Goal: Leave review/rating: Share an evaluation or opinion about a product, service, or content

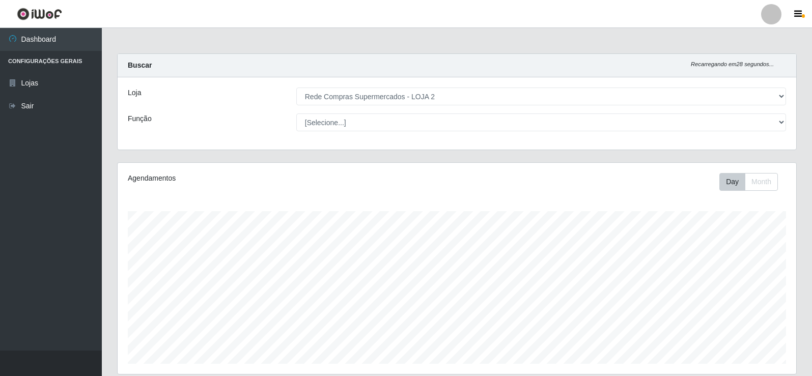
select select "161"
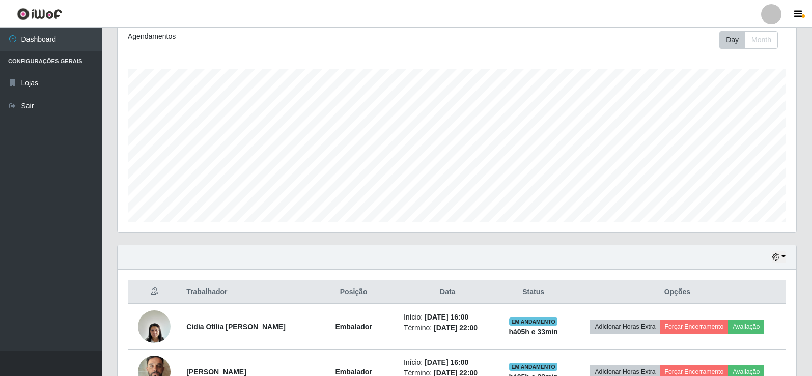
scroll to position [153, 0]
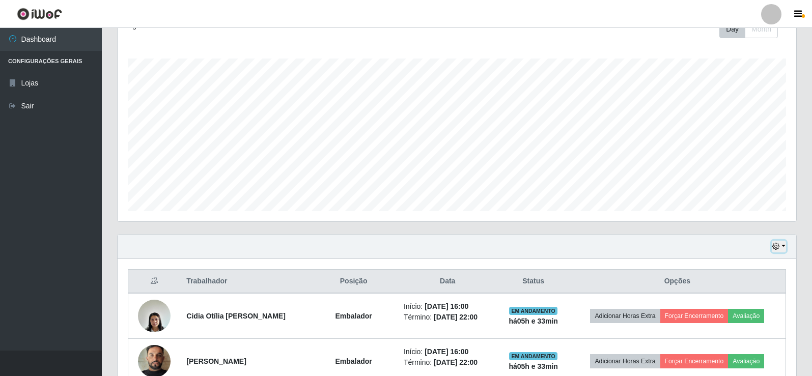
click at [779, 246] on icon "button" at bounding box center [775, 246] width 7 height 7
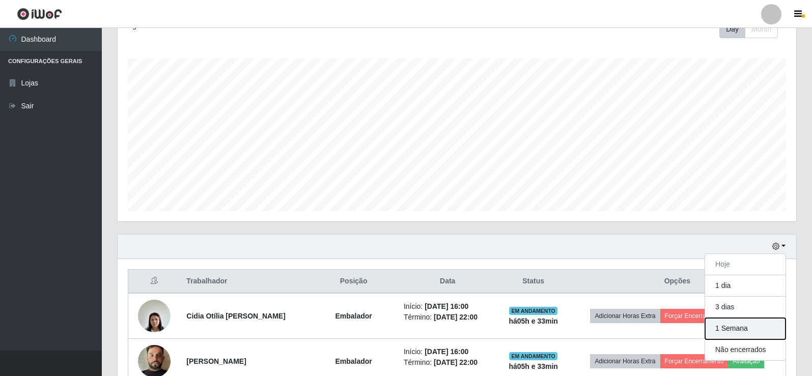
click at [711, 331] on button "1 Semana" at bounding box center [745, 328] width 80 height 21
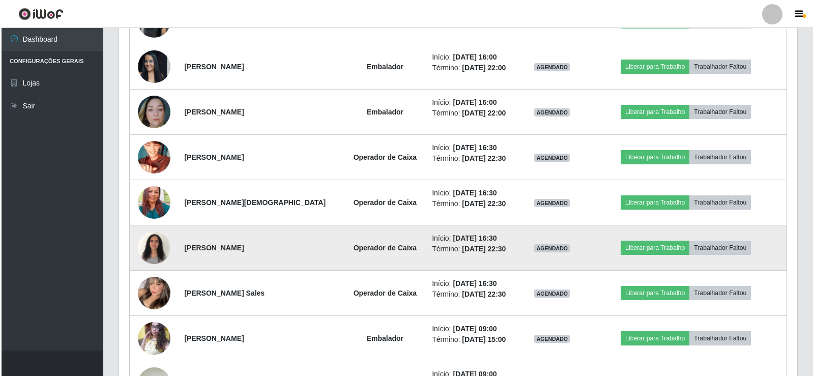
scroll to position [2869, 0]
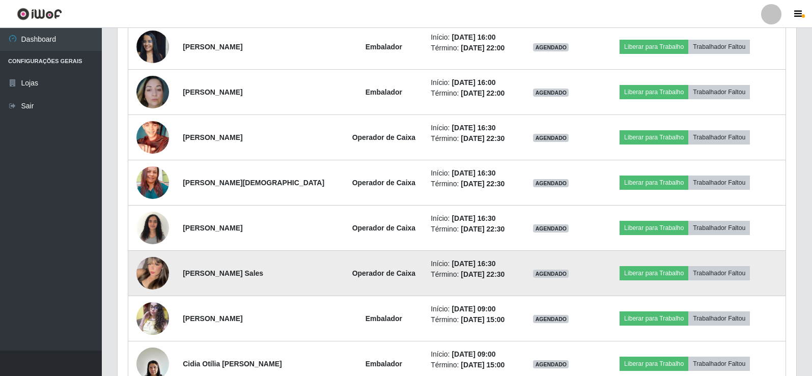
click at [156, 276] on img at bounding box center [152, 273] width 33 height 45
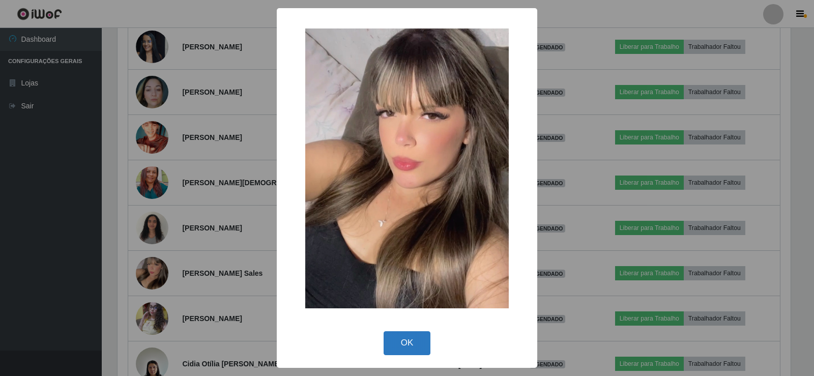
click at [405, 345] on button "OK" at bounding box center [407, 343] width 47 height 24
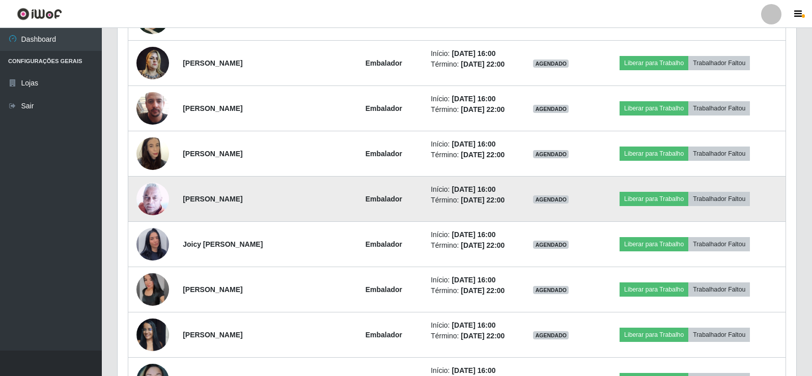
scroll to position [2563, 0]
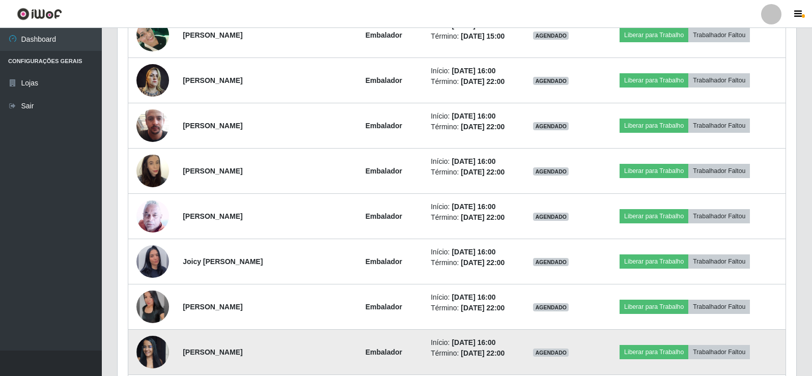
click at [155, 348] on img at bounding box center [152, 351] width 33 height 43
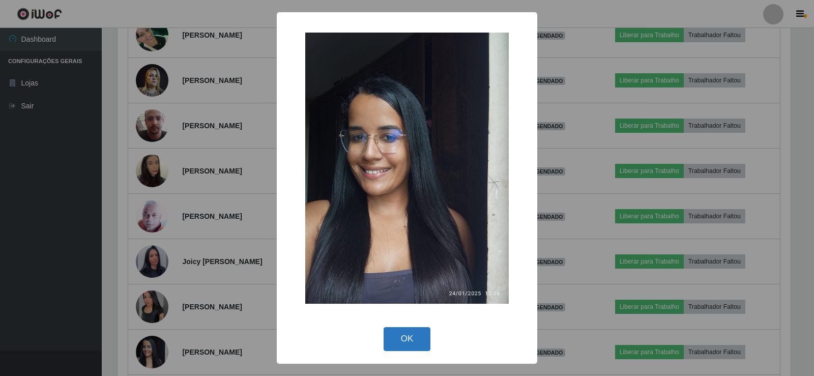
click at [410, 336] on button "OK" at bounding box center [407, 339] width 47 height 24
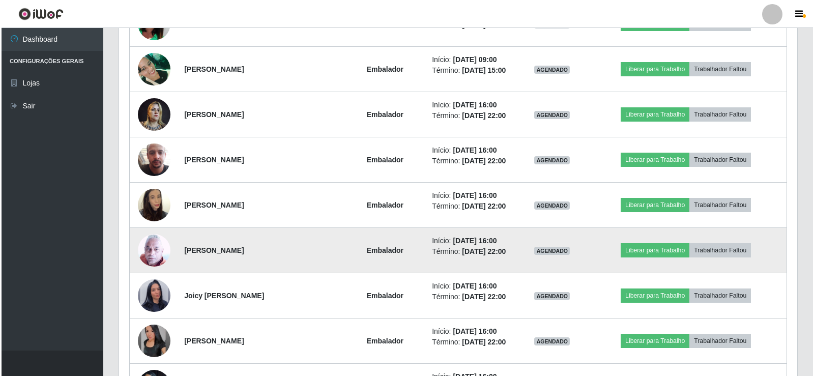
scroll to position [2461, 0]
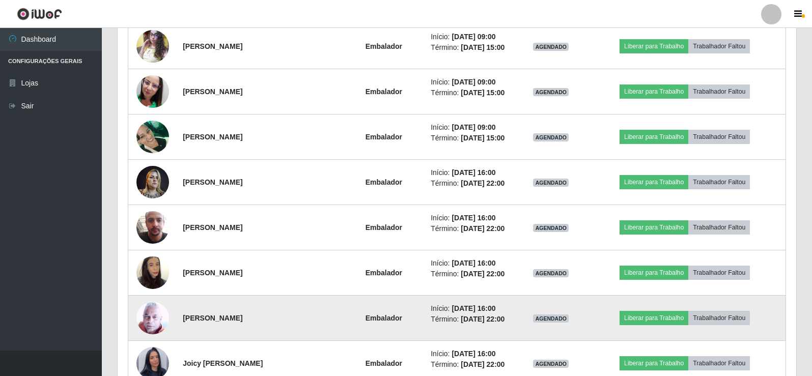
click at [152, 316] on img at bounding box center [152, 317] width 33 height 33
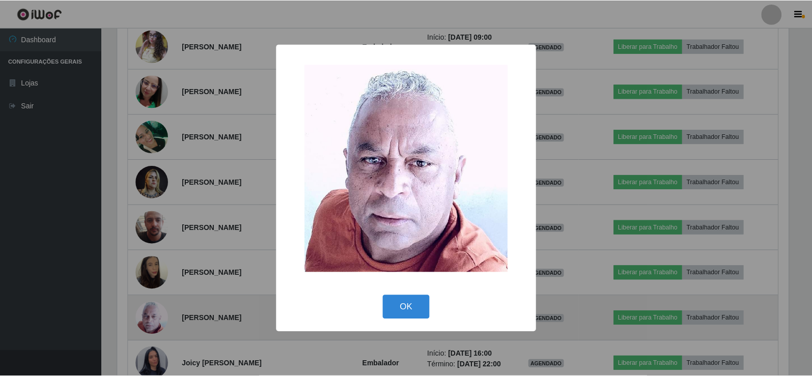
scroll to position [211, 673]
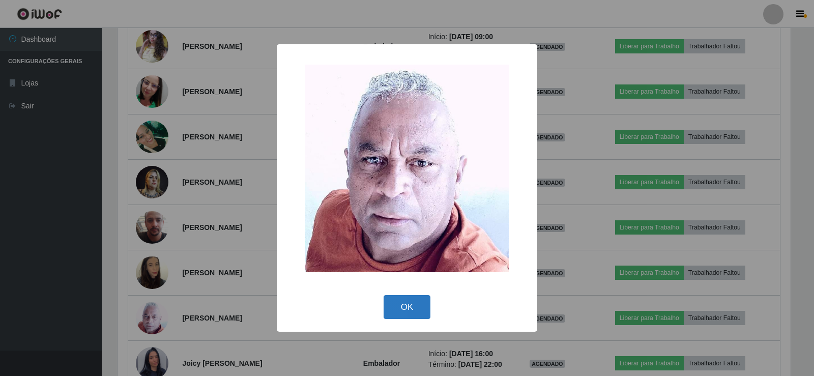
click at [418, 306] on button "OK" at bounding box center [407, 307] width 47 height 24
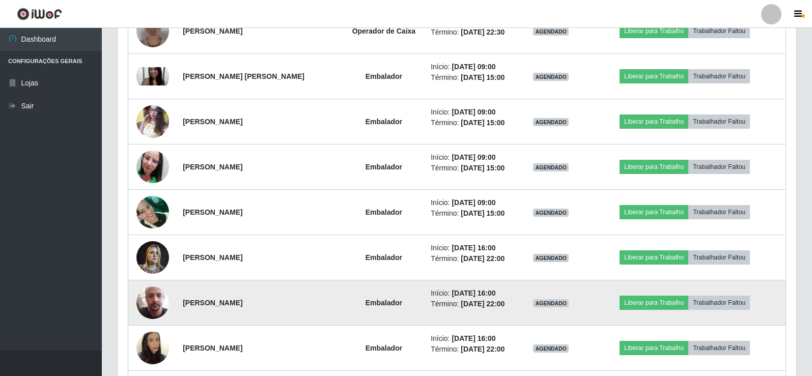
scroll to position [2359, 0]
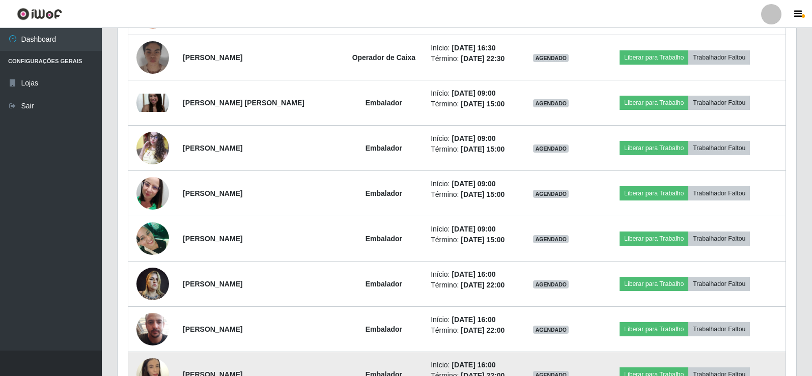
click at [149, 364] on img at bounding box center [152, 375] width 33 height 58
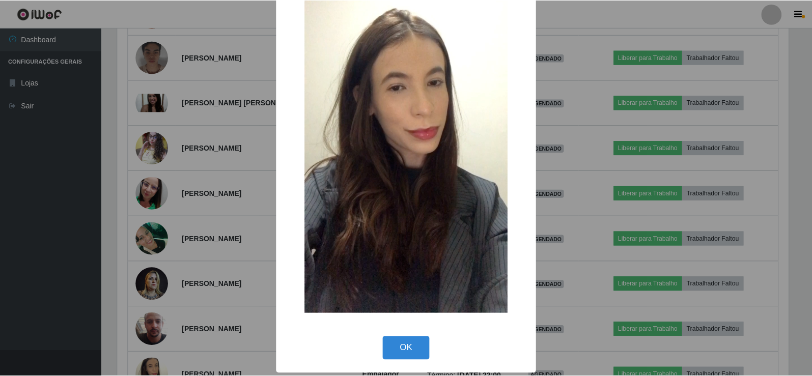
scroll to position [75, 0]
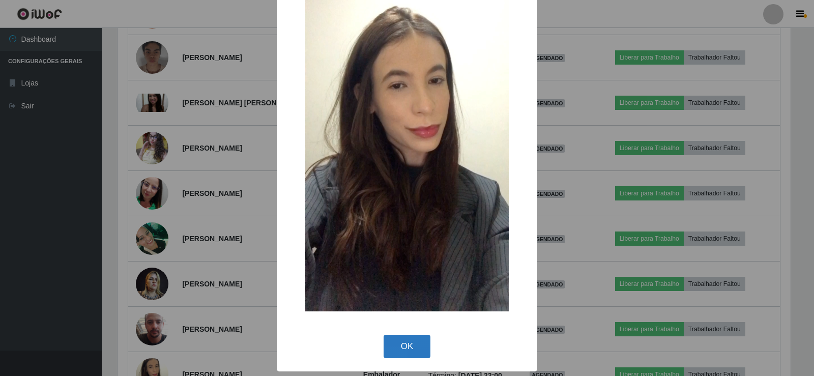
click at [402, 350] on button "OK" at bounding box center [407, 347] width 47 height 24
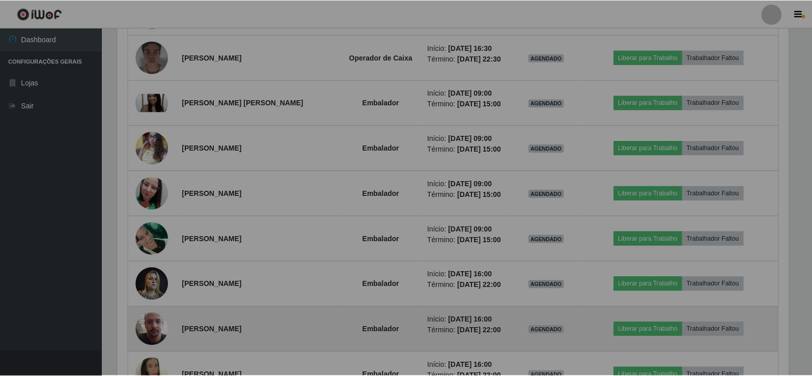
scroll to position [0, 0]
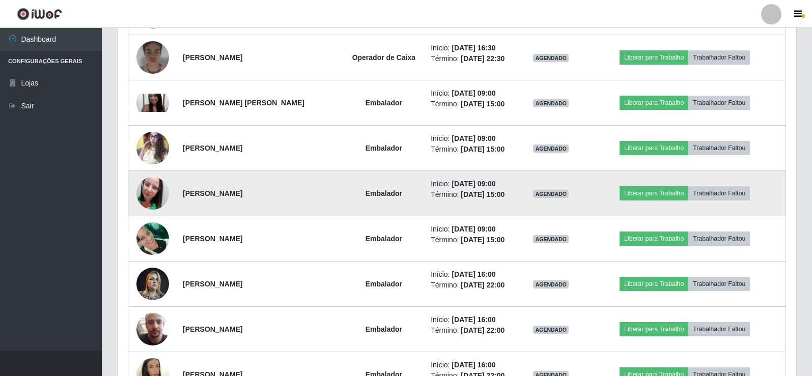
click at [149, 189] on img at bounding box center [152, 193] width 33 height 58
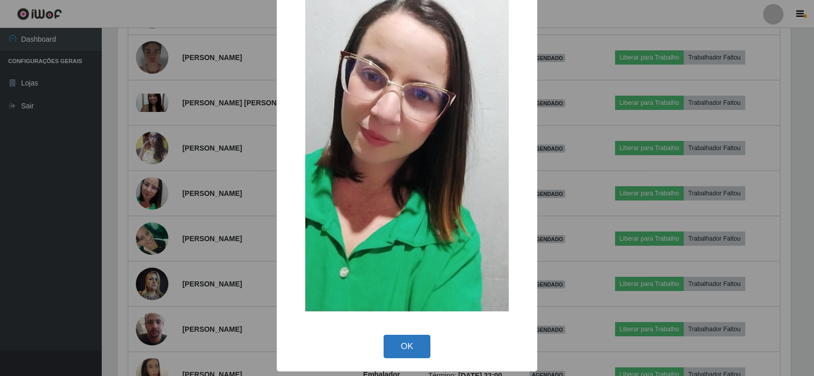
click at [403, 349] on button "OK" at bounding box center [407, 347] width 47 height 24
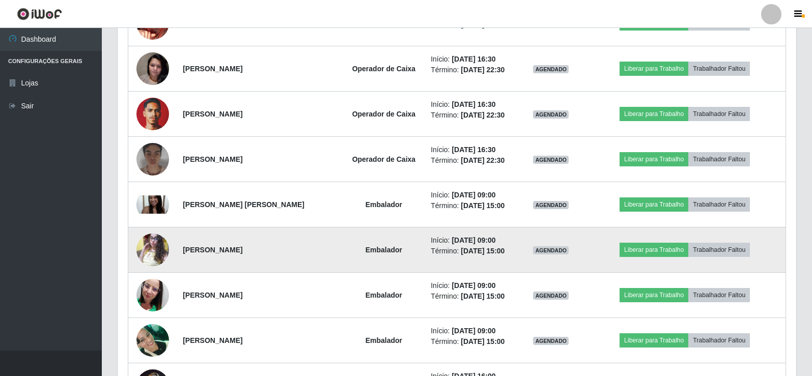
click at [150, 246] on img at bounding box center [152, 249] width 33 height 43
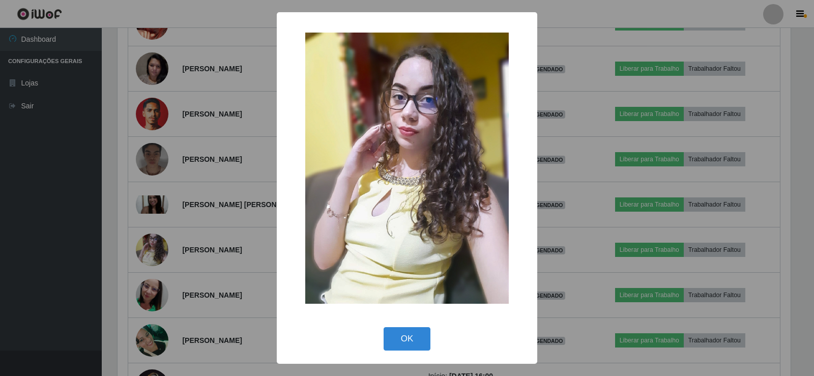
click at [390, 343] on button "OK" at bounding box center [407, 339] width 47 height 24
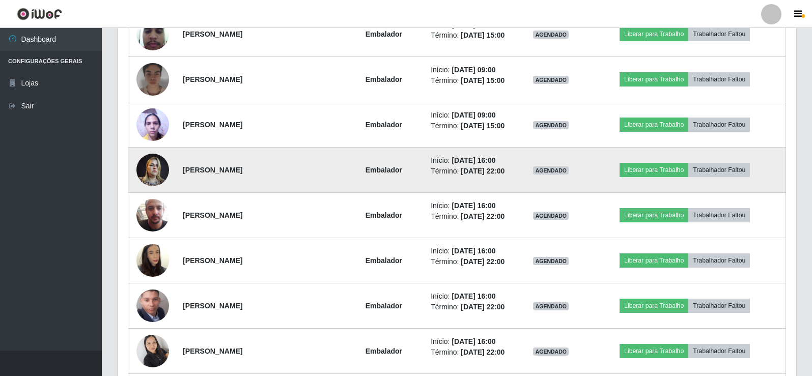
click at [148, 172] on img at bounding box center [152, 169] width 33 height 43
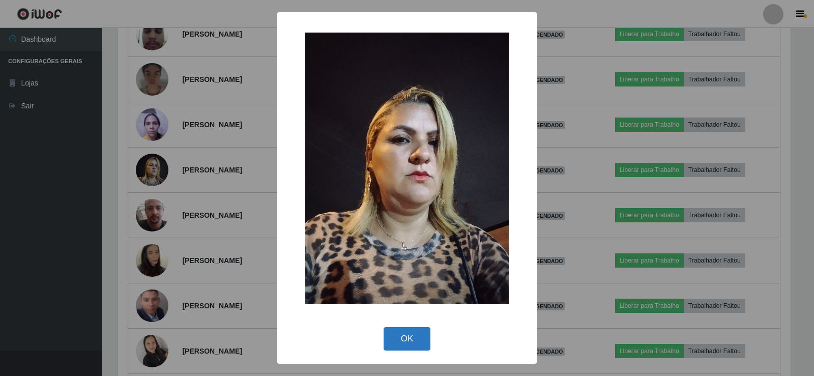
click at [391, 342] on button "OK" at bounding box center [407, 339] width 47 height 24
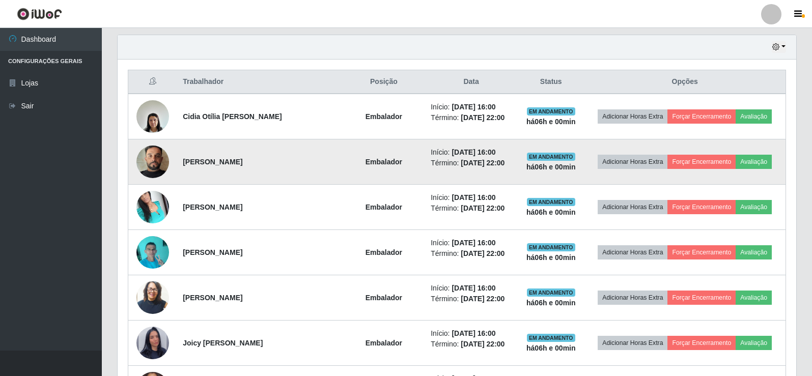
scroll to position [356, 0]
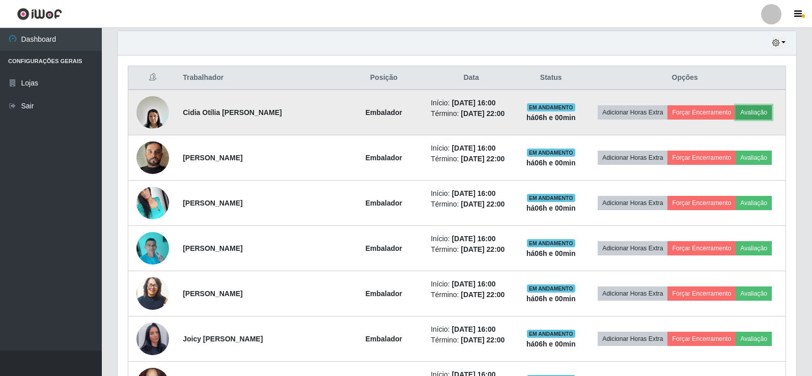
click at [756, 109] on button "Avaliação" at bounding box center [754, 112] width 36 height 14
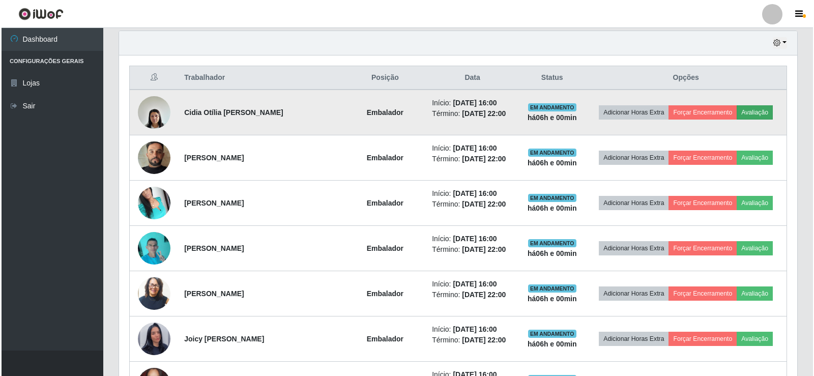
scroll to position [211, 673]
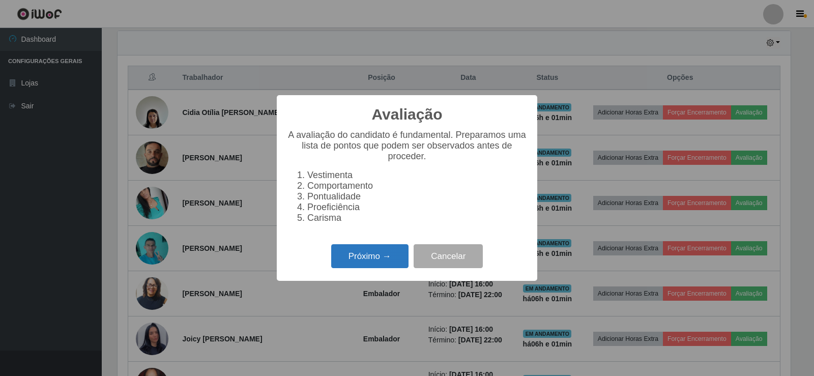
click at [355, 258] on button "Próximo →" at bounding box center [369, 256] width 77 height 24
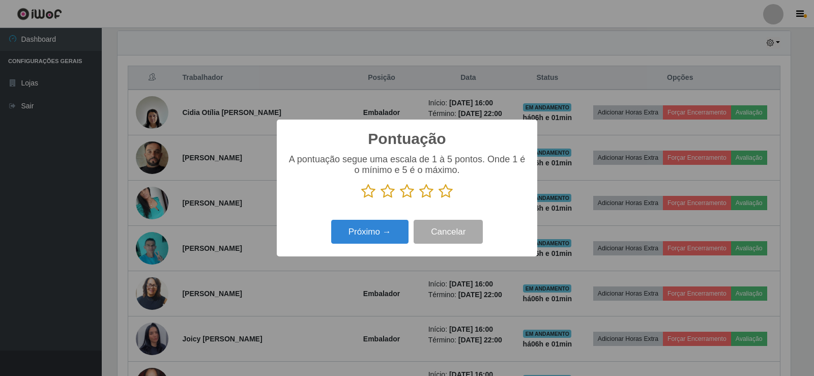
scroll to position [508847, 508385]
click at [433, 194] on icon at bounding box center [426, 191] width 14 height 15
click at [419, 199] on input "radio" at bounding box center [419, 199] width 0 height 0
click at [443, 193] on icon at bounding box center [446, 191] width 14 height 15
click at [439, 199] on input "radio" at bounding box center [439, 199] width 0 height 0
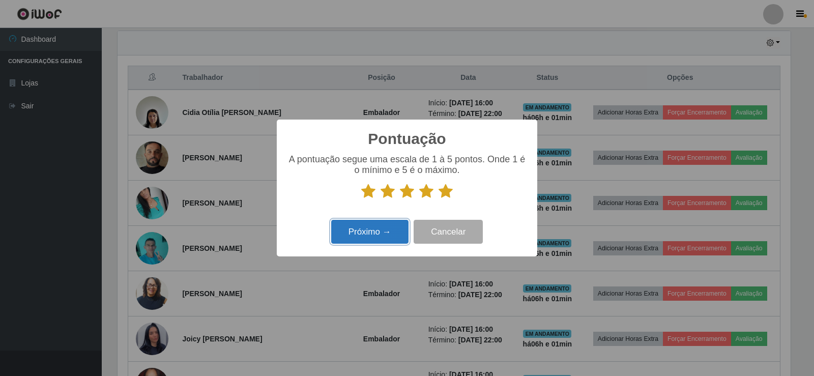
click at [372, 235] on button "Próximo →" at bounding box center [369, 232] width 77 height 24
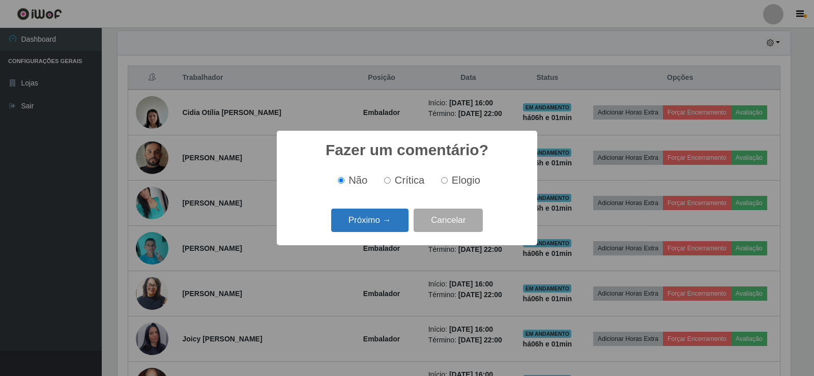
click at [372, 232] on button "Próximo →" at bounding box center [369, 221] width 77 height 24
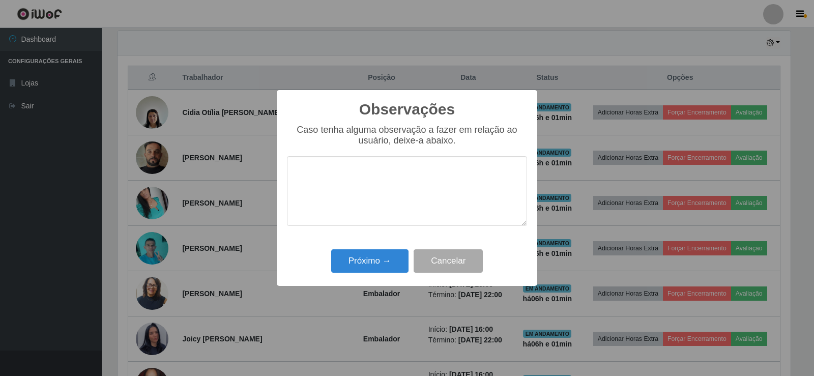
click at [376, 228] on div "Caso tenha alguma observação a fazer em relação ao usuário, deixe-a abaixo." at bounding box center [407, 180] width 240 height 111
click at [353, 260] on button "Próximo →" at bounding box center [369, 261] width 77 height 24
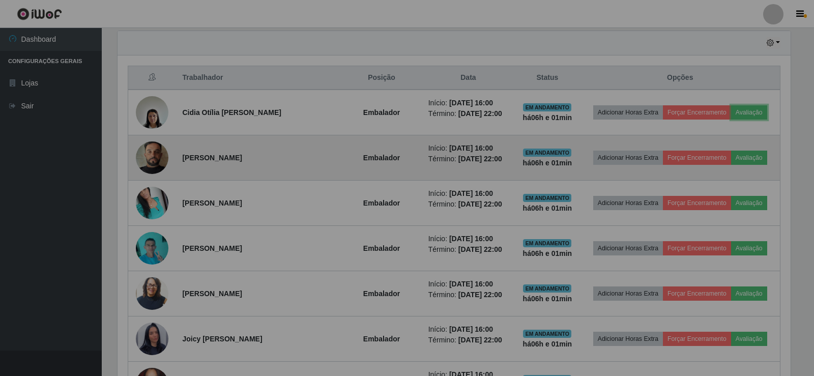
scroll to position [211, 679]
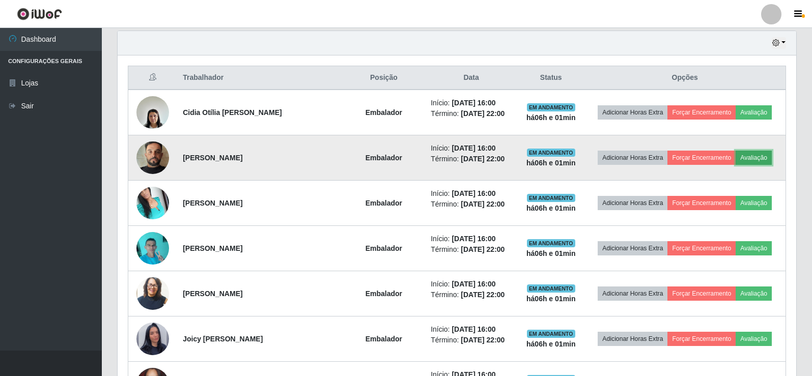
click at [766, 159] on button "Avaliação" at bounding box center [754, 158] width 36 height 14
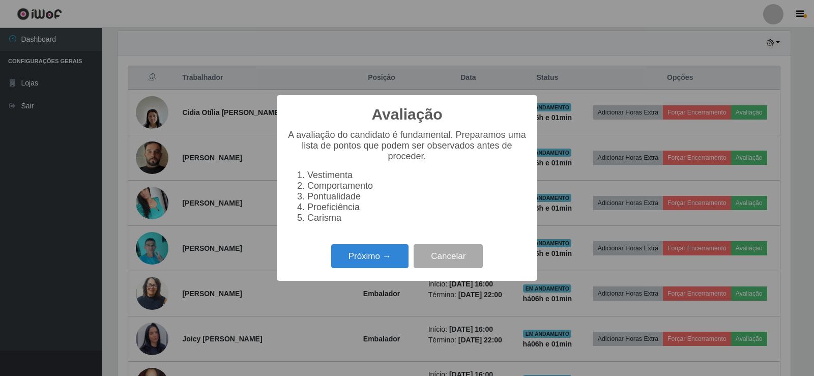
click at [370, 271] on div "Próximo → Cancelar" at bounding box center [407, 256] width 240 height 29
click at [371, 268] on button "Próximo →" at bounding box center [369, 256] width 77 height 24
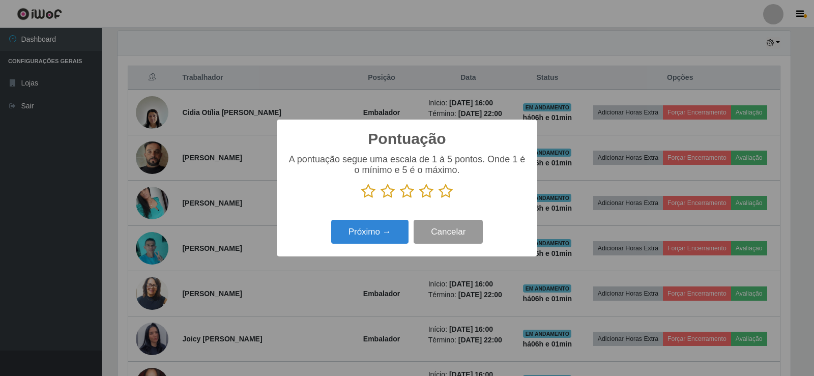
scroll to position [508847, 508385]
click at [442, 192] on icon at bounding box center [446, 191] width 14 height 15
click at [439, 199] on input "radio" at bounding box center [439, 199] width 0 height 0
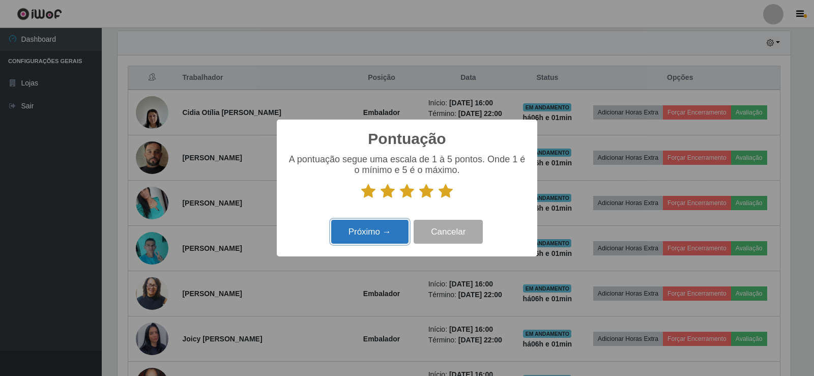
click at [363, 230] on button "Próximo →" at bounding box center [369, 232] width 77 height 24
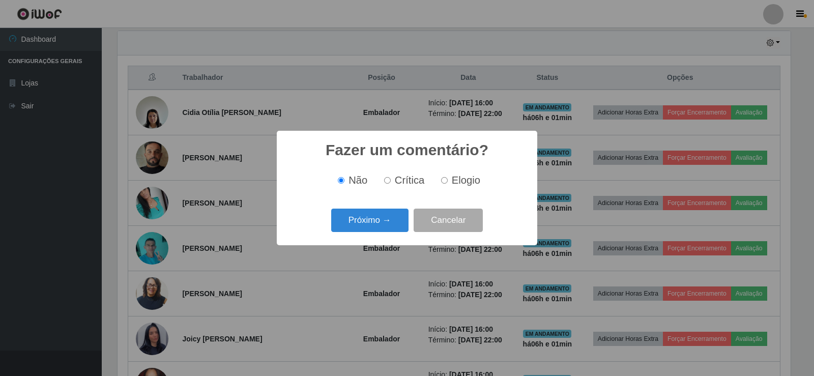
click at [366, 235] on div "Próximo → Cancelar" at bounding box center [407, 220] width 240 height 29
click at [370, 225] on button "Próximo →" at bounding box center [369, 221] width 77 height 24
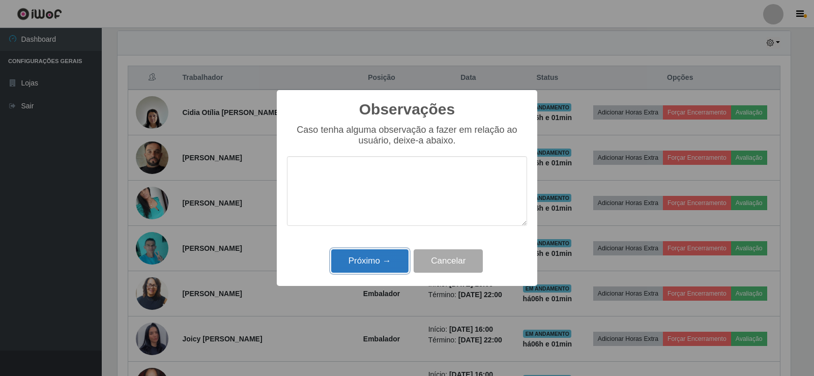
click at [382, 266] on button "Próximo →" at bounding box center [369, 261] width 77 height 24
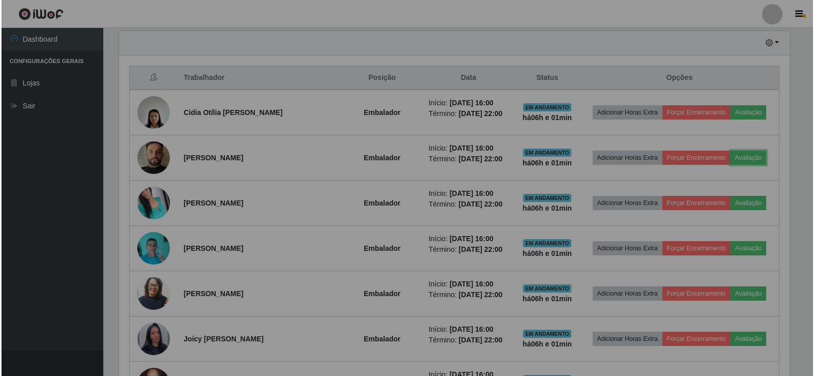
scroll to position [211, 679]
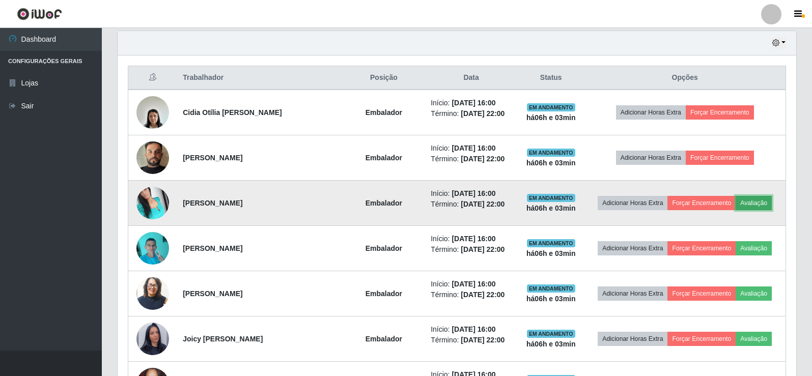
click at [748, 204] on button "Avaliação" at bounding box center [754, 203] width 36 height 14
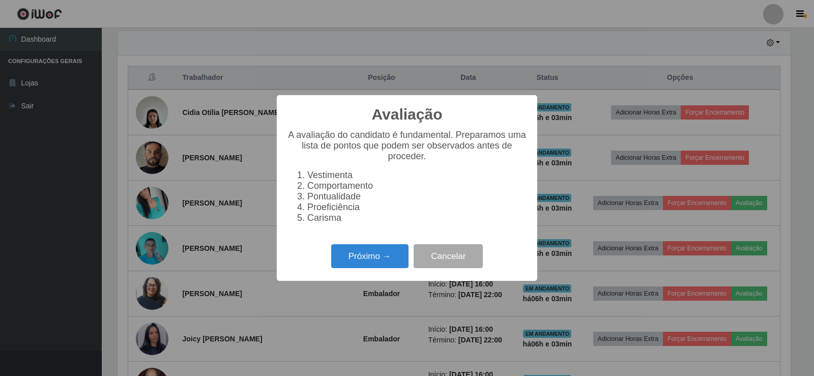
scroll to position [211, 673]
click at [393, 254] on button "Próximo →" at bounding box center [369, 256] width 77 height 24
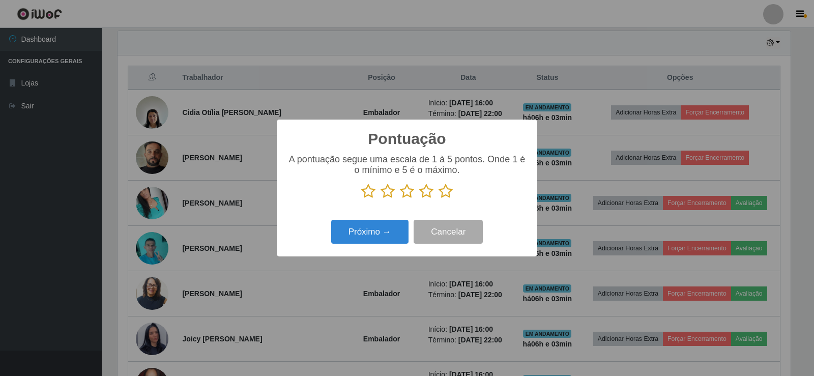
scroll to position [508847, 508385]
click at [443, 192] on icon at bounding box center [446, 191] width 14 height 15
click at [439, 199] on input "radio" at bounding box center [439, 199] width 0 height 0
click at [363, 231] on button "Próximo →" at bounding box center [369, 232] width 77 height 24
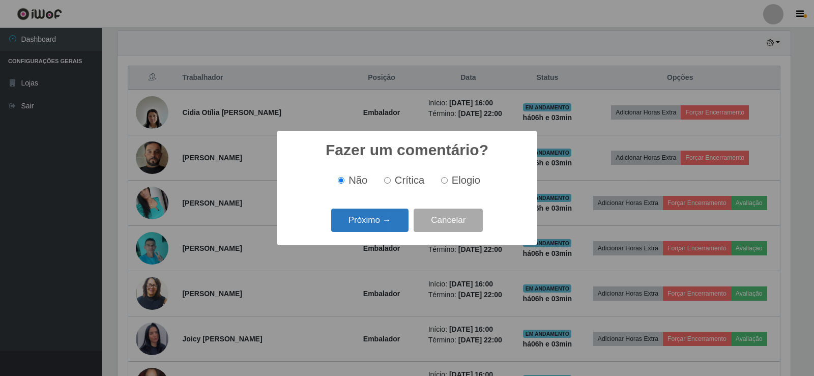
click at [367, 233] on button "Próximo →" at bounding box center [369, 221] width 77 height 24
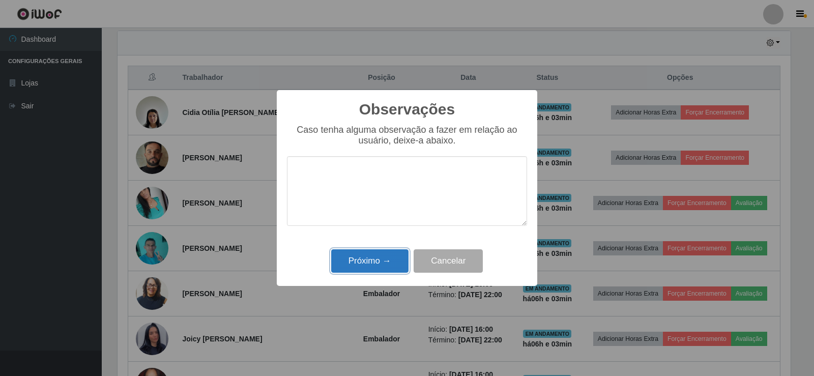
click at [373, 267] on button "Próximo →" at bounding box center [369, 261] width 77 height 24
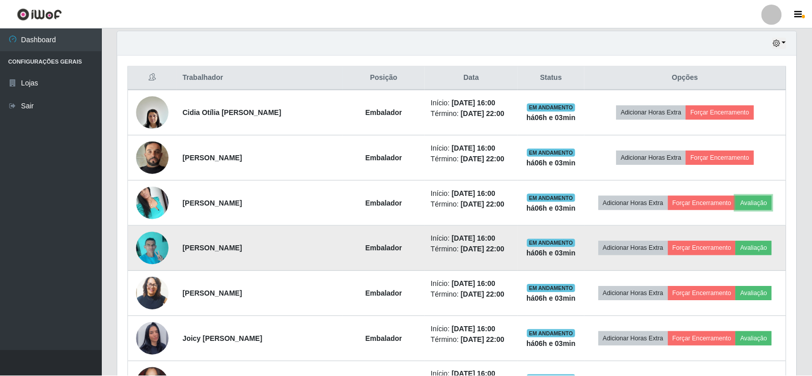
scroll to position [211, 679]
click at [762, 247] on button "Avaliação" at bounding box center [754, 248] width 36 height 14
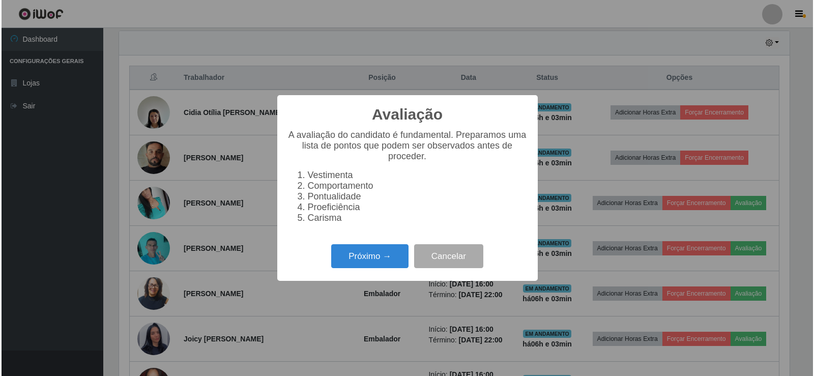
scroll to position [211, 673]
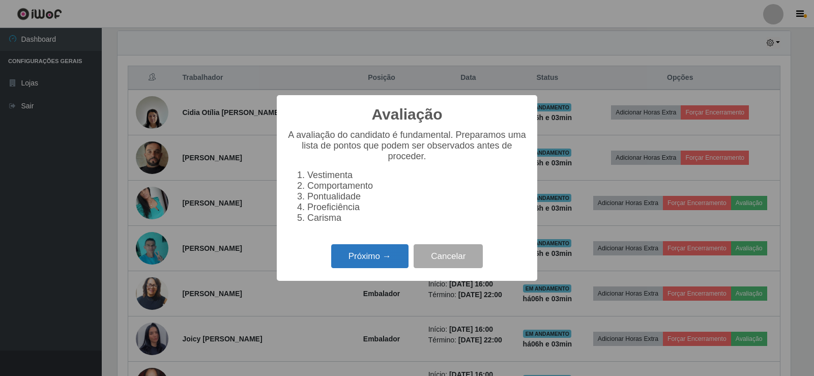
click at [370, 263] on button "Próximo →" at bounding box center [369, 256] width 77 height 24
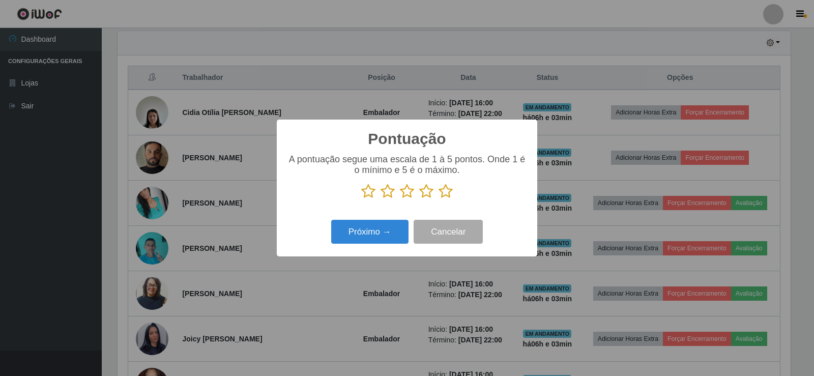
scroll to position [508847, 508385]
click at [452, 197] on icon at bounding box center [446, 191] width 14 height 15
click at [439, 199] on input "radio" at bounding box center [439, 199] width 0 height 0
click at [378, 231] on button "Próximo →" at bounding box center [369, 232] width 77 height 24
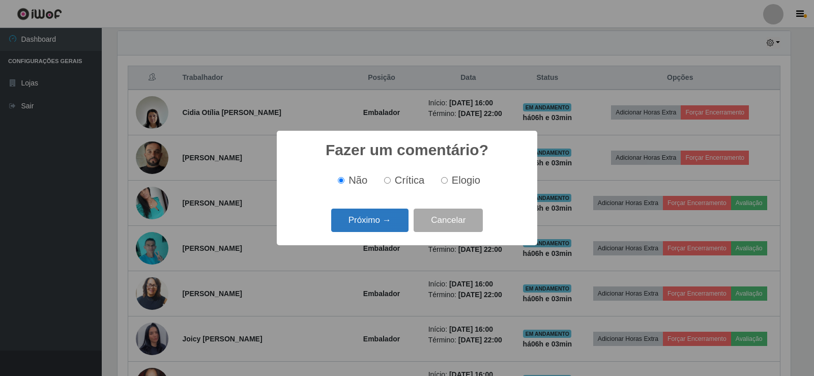
click at [378, 226] on button "Próximo →" at bounding box center [369, 221] width 77 height 24
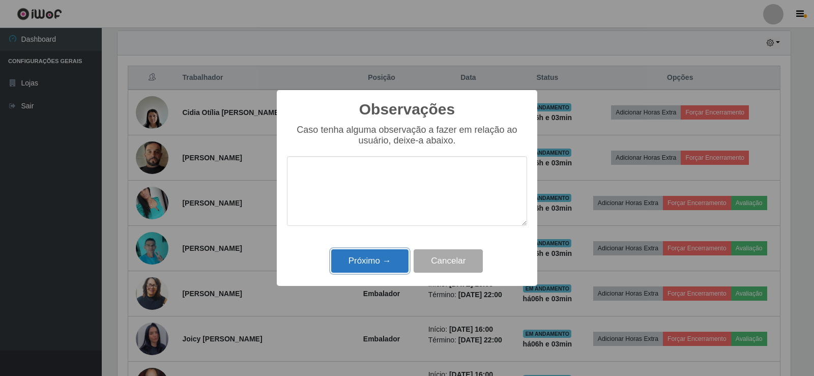
click at [386, 272] on button "Próximo →" at bounding box center [369, 261] width 77 height 24
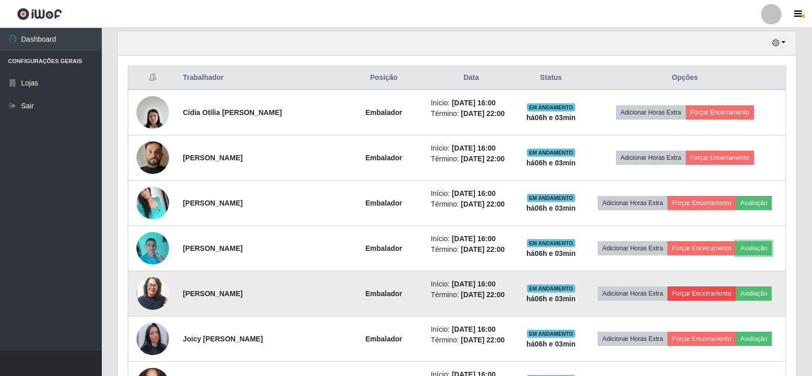
scroll to position [211, 679]
click at [746, 289] on button "Avaliação" at bounding box center [754, 294] width 36 height 14
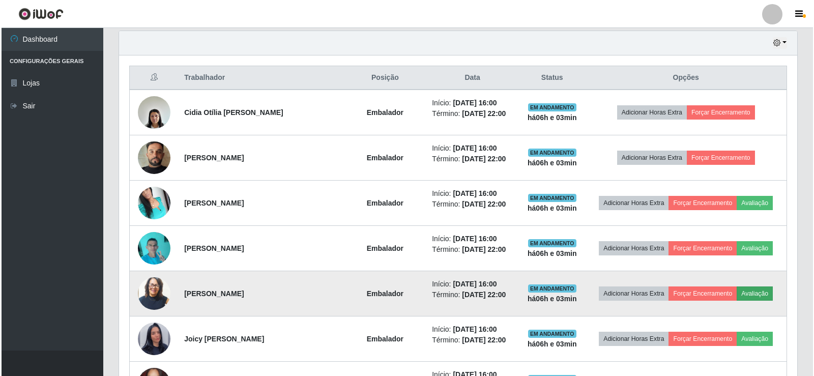
scroll to position [211, 673]
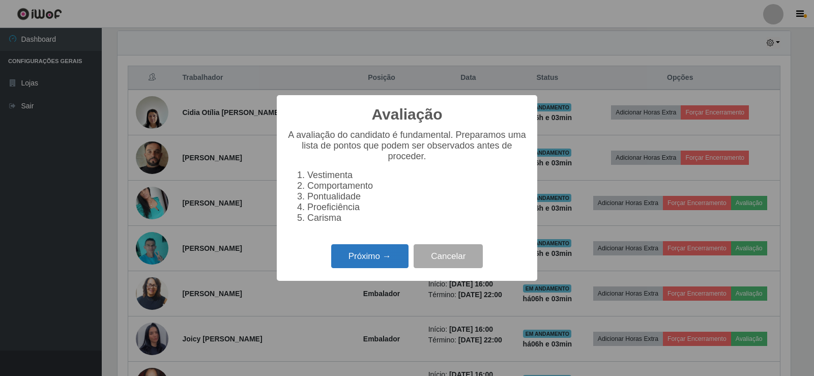
click at [370, 260] on button "Próximo →" at bounding box center [369, 256] width 77 height 24
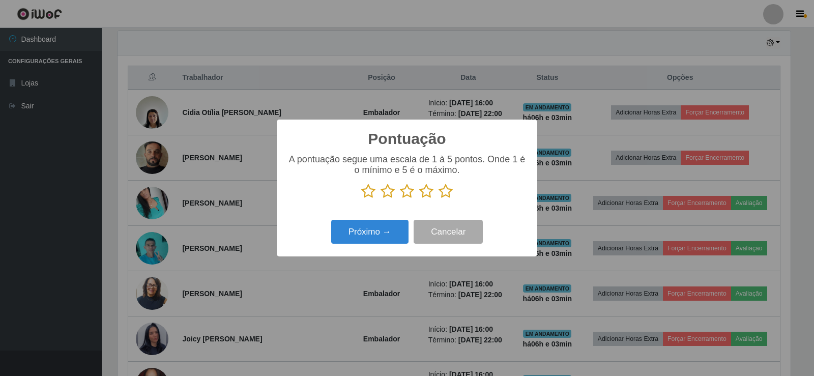
scroll to position [508847, 508385]
click at [439, 197] on icon at bounding box center [446, 191] width 14 height 15
click at [439, 199] on input "radio" at bounding box center [439, 199] width 0 height 0
click at [442, 195] on icon at bounding box center [446, 191] width 14 height 15
click at [439, 199] on input "radio" at bounding box center [439, 199] width 0 height 0
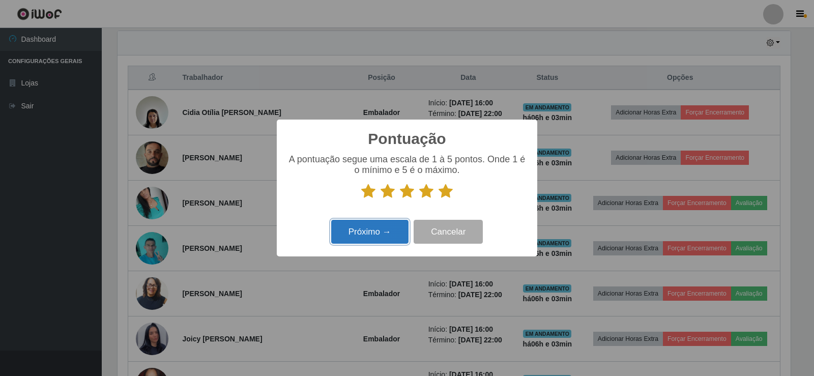
click at [395, 229] on button "Próximo →" at bounding box center [369, 232] width 77 height 24
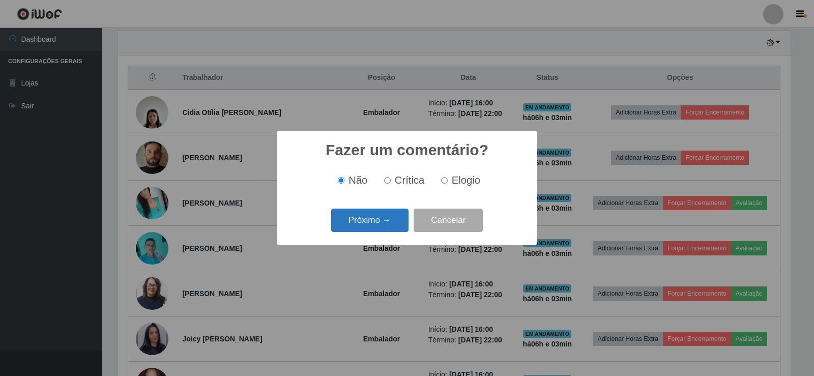
click at [370, 226] on button "Próximo →" at bounding box center [369, 221] width 77 height 24
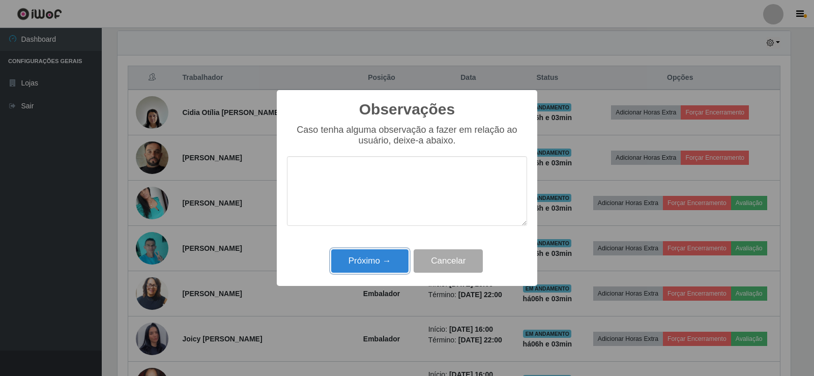
drag, startPoint x: 378, startPoint y: 255, endPoint x: 463, endPoint y: 275, distance: 87.0
click at [378, 255] on button "Próximo →" at bounding box center [369, 261] width 77 height 24
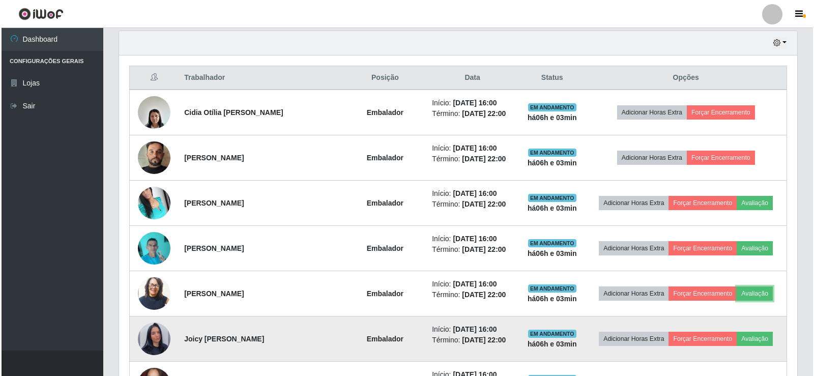
scroll to position [211, 679]
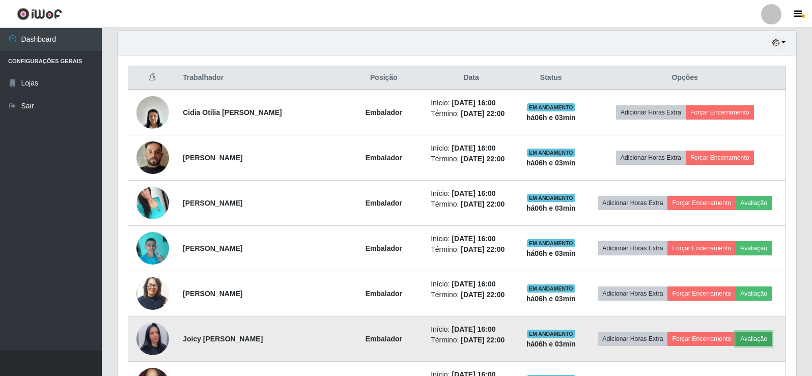
click at [769, 344] on button "Avaliação" at bounding box center [754, 339] width 36 height 14
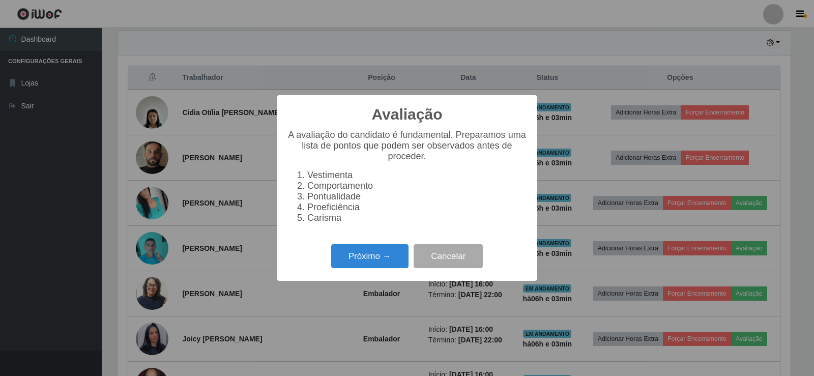
scroll to position [211, 673]
click at [347, 254] on button "Próximo →" at bounding box center [369, 256] width 77 height 24
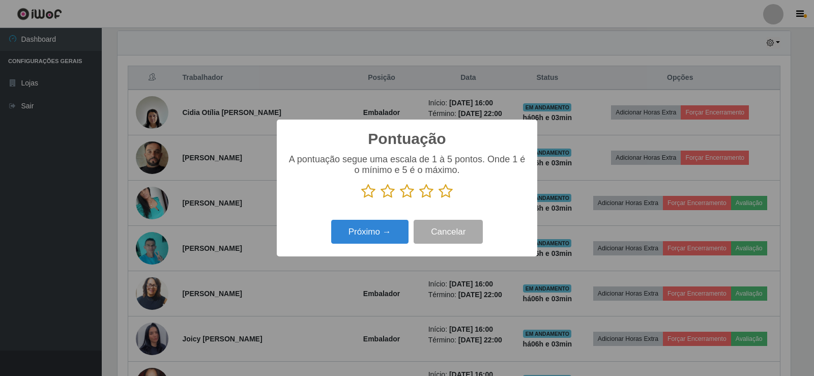
scroll to position [508847, 508385]
click at [445, 192] on icon at bounding box center [446, 191] width 14 height 15
click at [439, 199] on input "radio" at bounding box center [439, 199] width 0 height 0
click at [357, 235] on button "Próximo →" at bounding box center [369, 232] width 77 height 24
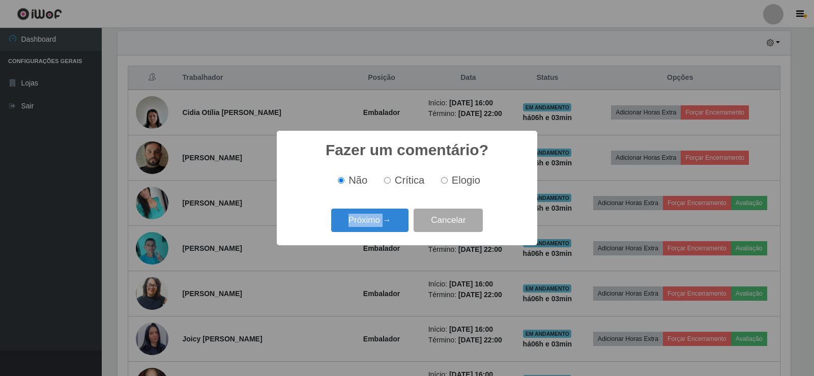
click at [356, 235] on div "Fazer um comentário? × Não Crítica Elogio Próximo → Cancelar" at bounding box center [407, 188] width 261 height 114
click at [360, 231] on button "Próximo →" at bounding box center [369, 221] width 77 height 24
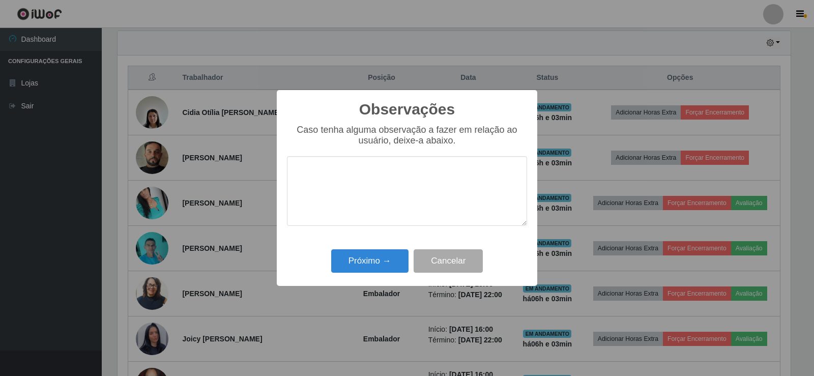
click at [365, 249] on div "Próximo → Cancelar" at bounding box center [407, 260] width 240 height 29
click at [370, 263] on button "Próximo →" at bounding box center [369, 261] width 77 height 24
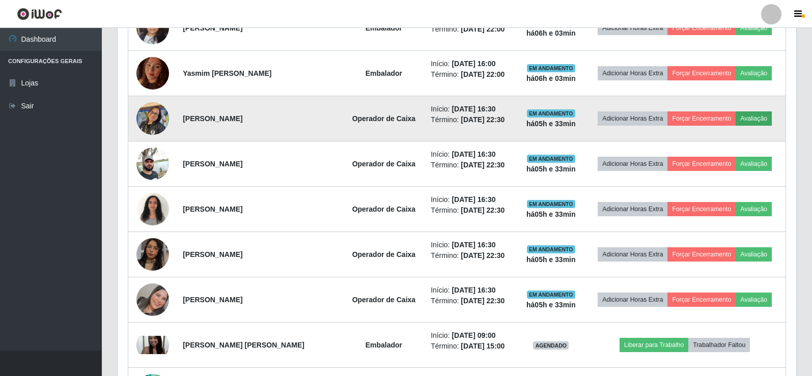
scroll to position [662, 0]
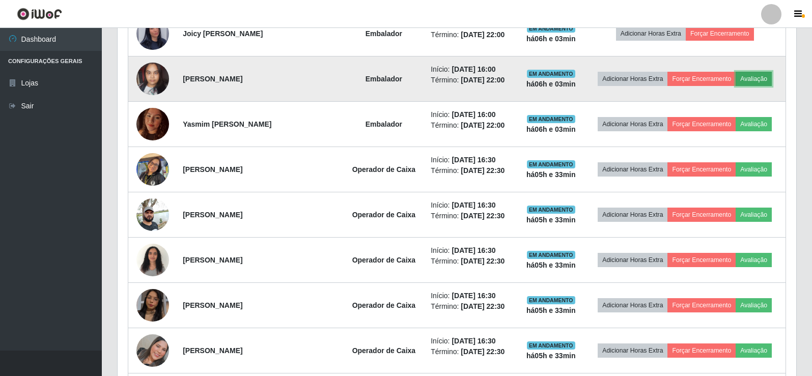
click at [757, 80] on button "Avaliação" at bounding box center [754, 79] width 36 height 14
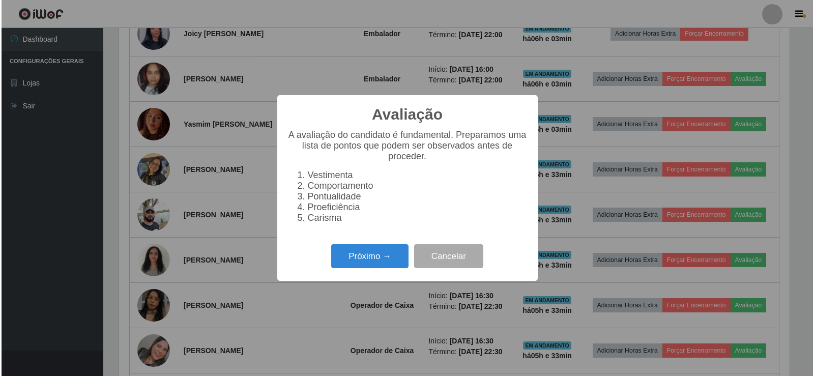
scroll to position [211, 673]
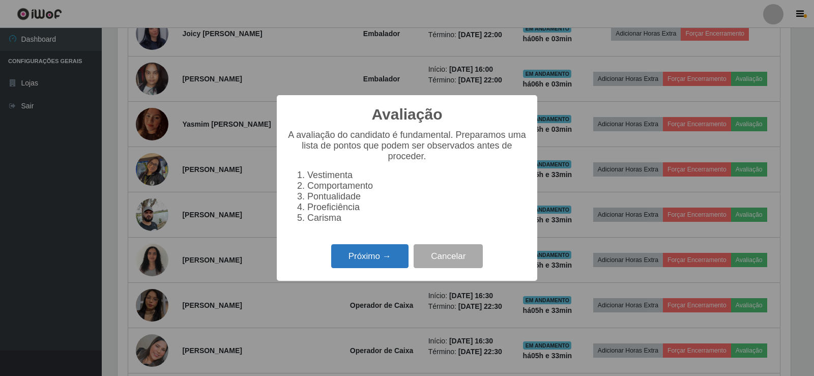
click at [344, 262] on button "Próximo →" at bounding box center [369, 256] width 77 height 24
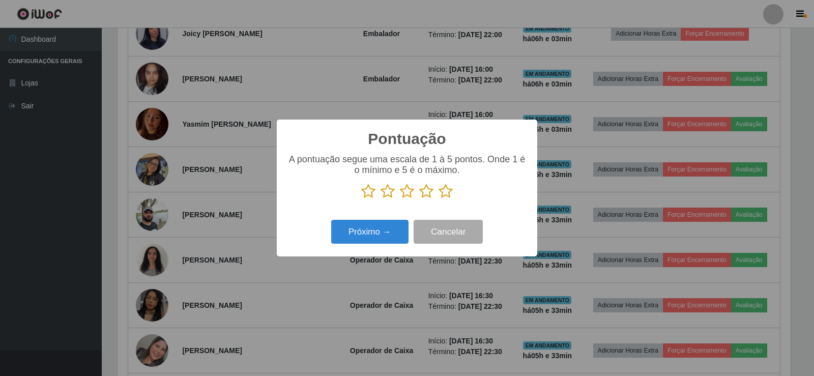
click at [448, 193] on icon at bounding box center [446, 191] width 14 height 15
click at [439, 199] on input "radio" at bounding box center [439, 199] width 0 height 0
click at [371, 240] on button "Próximo →" at bounding box center [369, 232] width 77 height 24
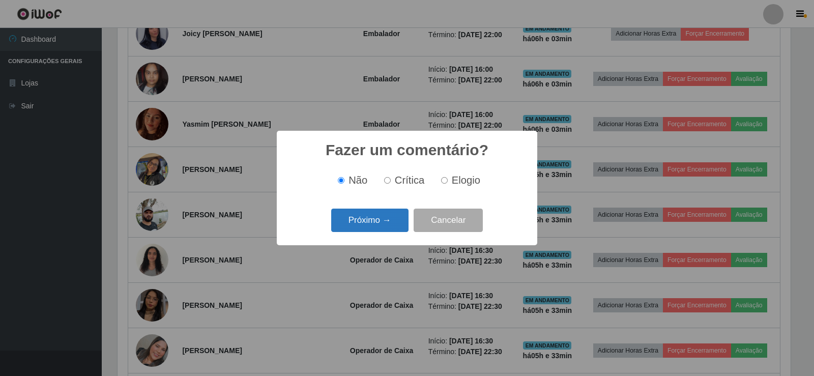
click at [360, 226] on button "Próximo →" at bounding box center [369, 221] width 77 height 24
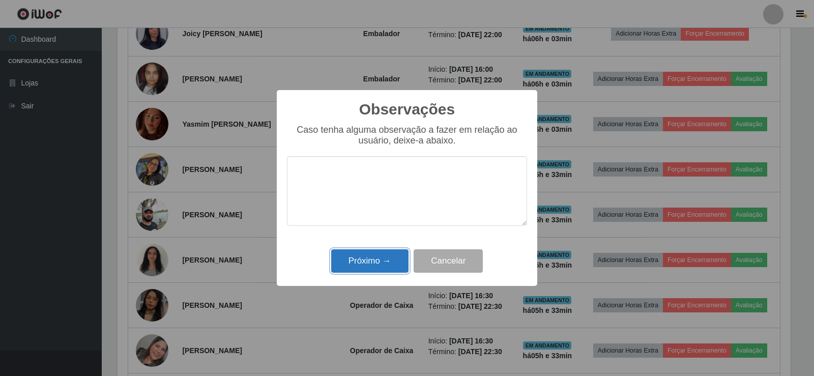
click at [368, 251] on button "Próximo →" at bounding box center [369, 261] width 77 height 24
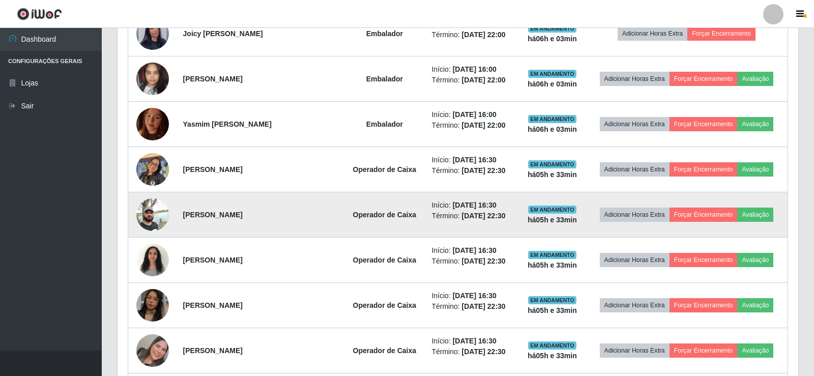
scroll to position [211, 679]
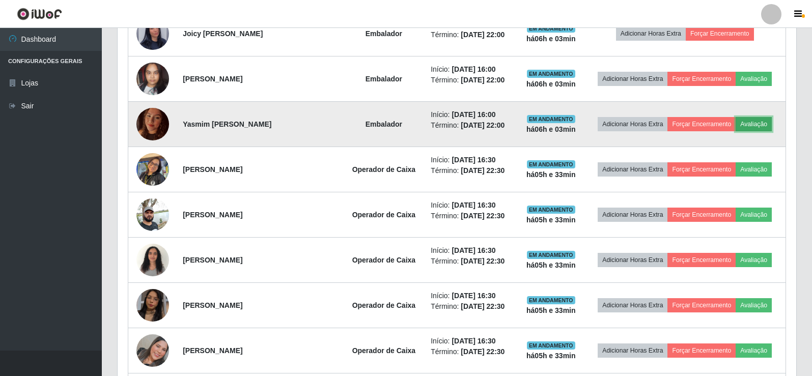
click at [761, 129] on button "Avaliação" at bounding box center [754, 124] width 36 height 14
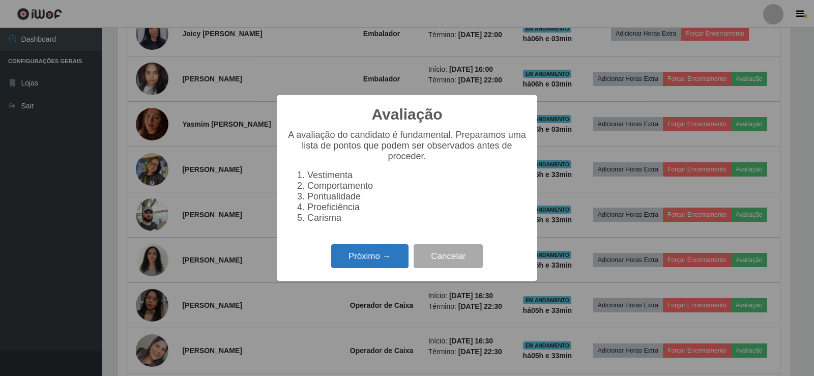
click at [364, 257] on button "Próximo →" at bounding box center [369, 256] width 77 height 24
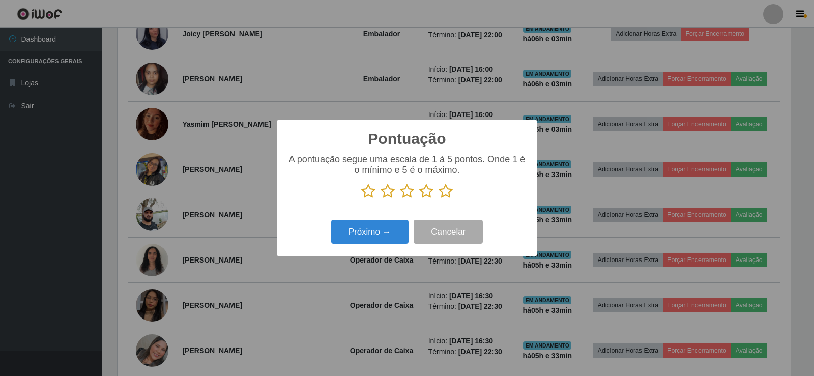
click at [442, 192] on icon at bounding box center [446, 191] width 14 height 15
click at [439, 199] on input "radio" at bounding box center [439, 199] width 0 height 0
click at [381, 233] on button "Próximo →" at bounding box center [369, 232] width 77 height 24
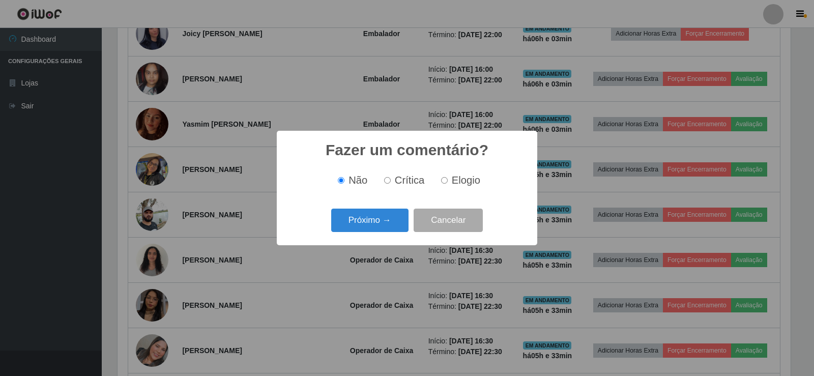
click at [367, 238] on div "Fazer um comentário? × Não Crítica Elogio Próximo → Cancelar" at bounding box center [407, 188] width 261 height 114
click at [375, 227] on button "Próximo →" at bounding box center [369, 221] width 77 height 24
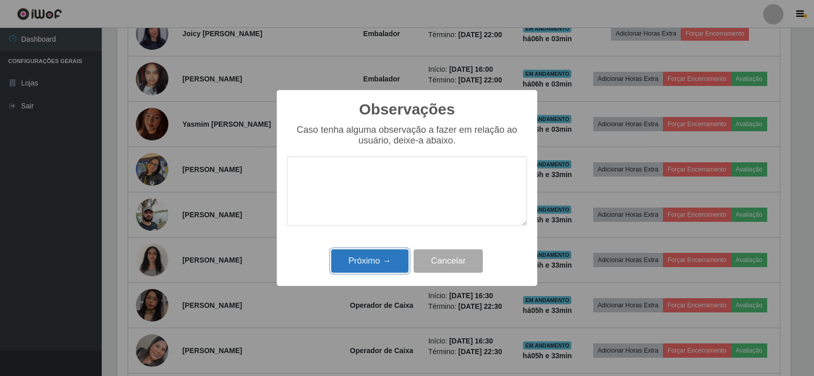
click at [346, 260] on button "Próximo →" at bounding box center [369, 261] width 77 height 24
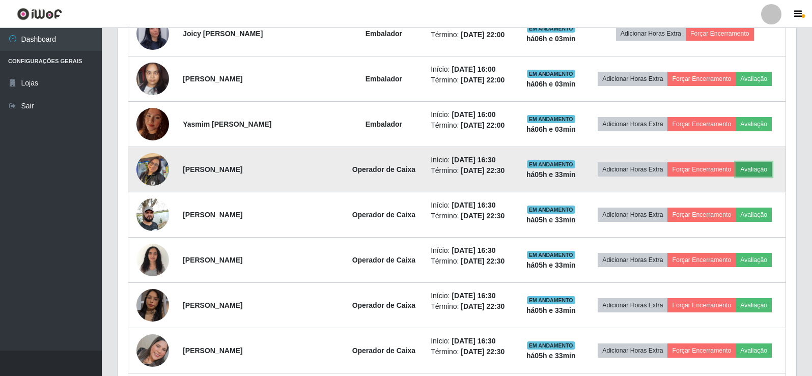
click at [760, 168] on button "Avaliação" at bounding box center [754, 169] width 36 height 14
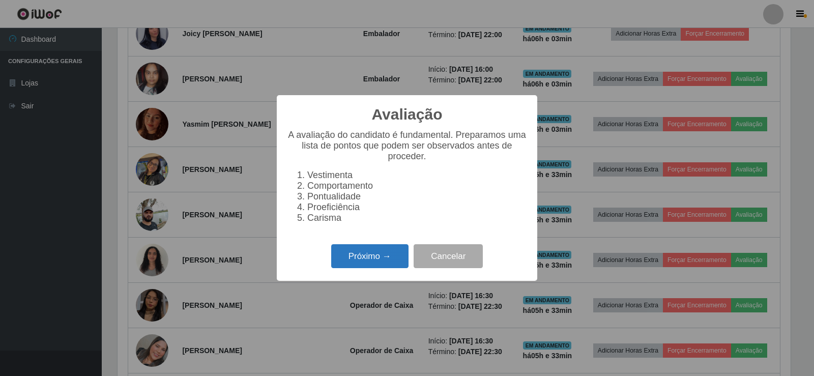
click at [378, 257] on button "Próximo →" at bounding box center [369, 256] width 77 height 24
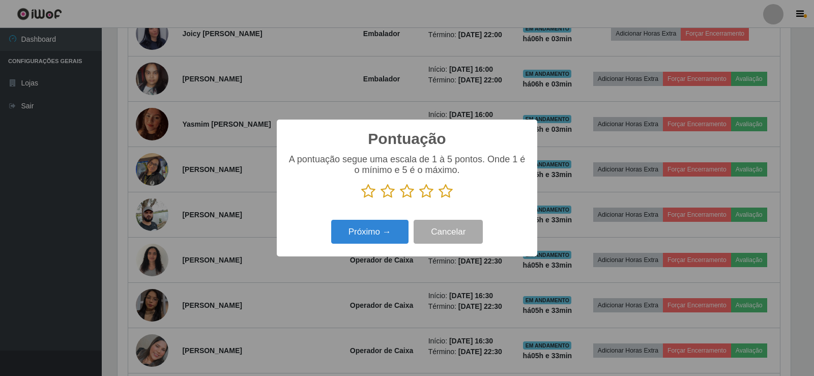
click at [441, 198] on icon at bounding box center [446, 191] width 14 height 15
click at [439, 199] on input "radio" at bounding box center [439, 199] width 0 height 0
click at [385, 234] on button "Próximo →" at bounding box center [369, 232] width 77 height 24
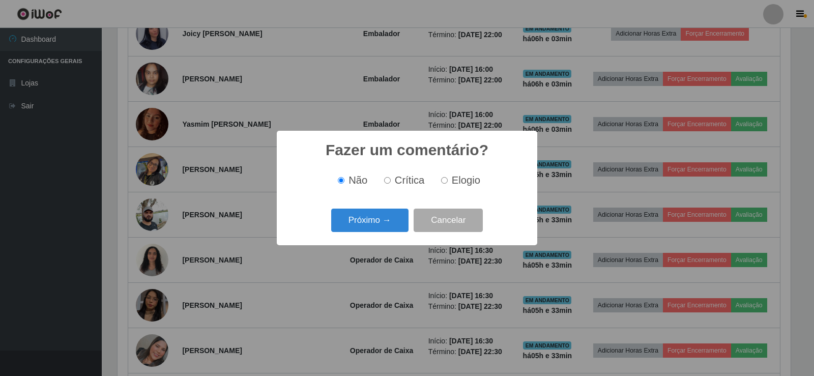
click at [350, 237] on div "Fazer um comentário? × Não Crítica Elogio Próximo → Cancelar" at bounding box center [407, 188] width 261 height 114
click at [361, 233] on button "Próximo →" at bounding box center [369, 221] width 77 height 24
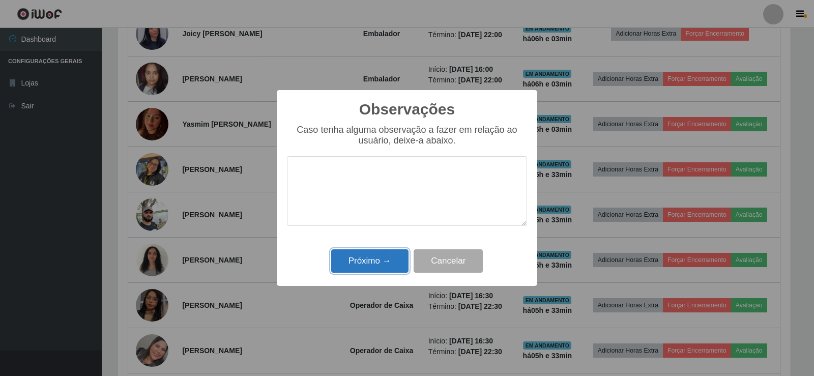
click at [358, 257] on button "Próximo →" at bounding box center [369, 261] width 77 height 24
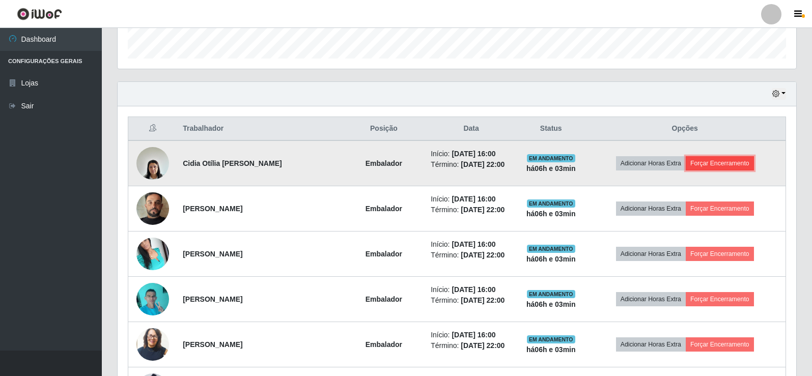
click at [735, 165] on button "Forçar Encerramento" at bounding box center [720, 163] width 68 height 14
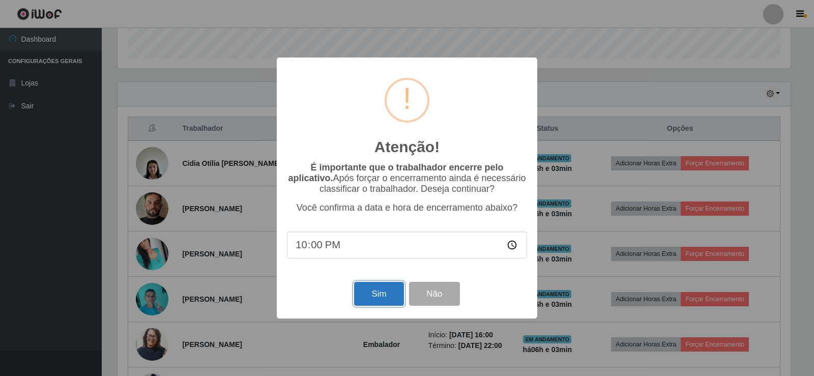
click at [371, 290] on button "Sim" at bounding box center [378, 294] width 49 height 24
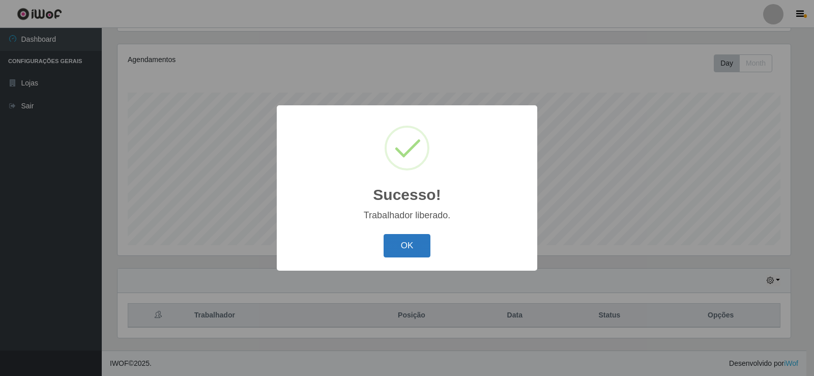
click at [403, 257] on button "OK" at bounding box center [407, 246] width 47 height 24
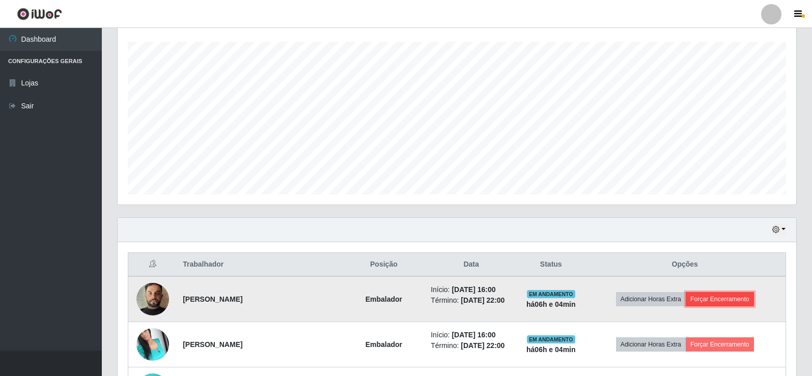
click at [718, 300] on button "Forçar Encerramento" at bounding box center [720, 299] width 68 height 14
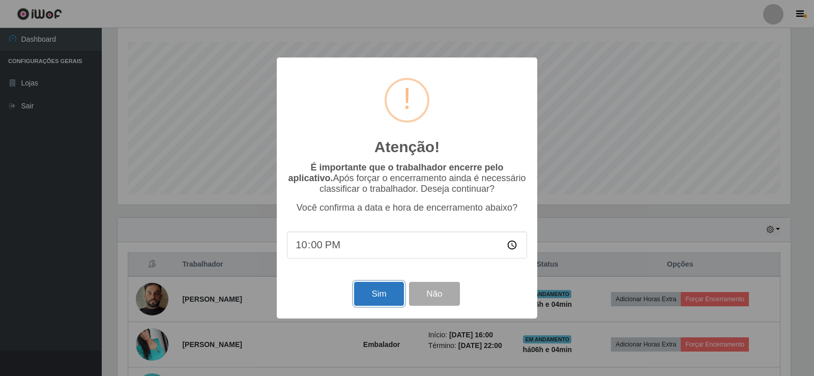
click at [378, 292] on button "Sim" at bounding box center [378, 294] width 49 height 24
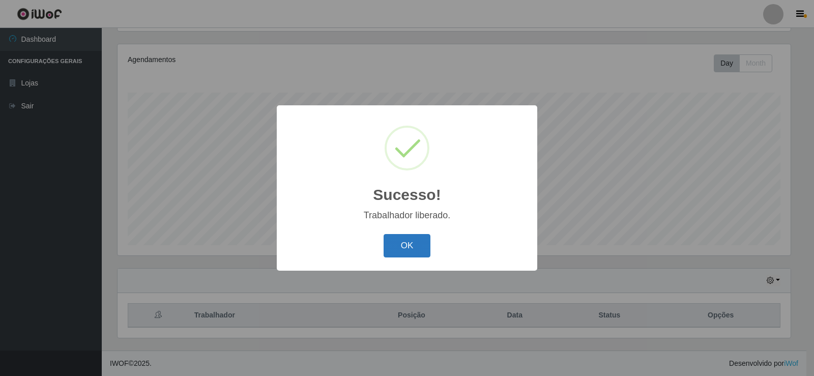
click at [399, 243] on button "OK" at bounding box center [407, 246] width 47 height 24
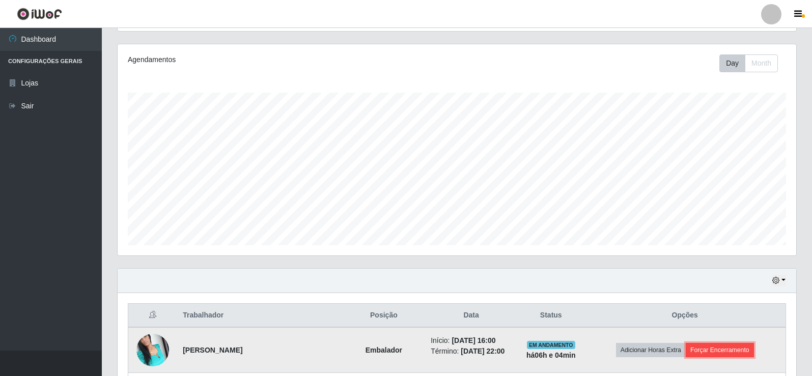
click at [724, 349] on button "Forçar Encerramento" at bounding box center [720, 350] width 68 height 14
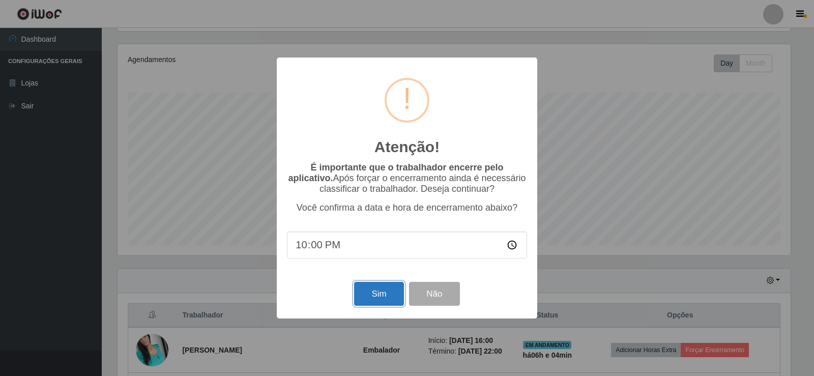
click at [384, 291] on button "Sim" at bounding box center [378, 294] width 49 height 24
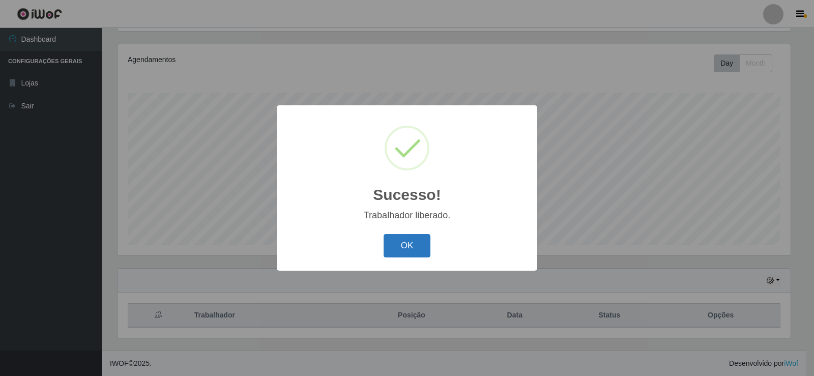
click at [404, 249] on button "OK" at bounding box center [407, 246] width 47 height 24
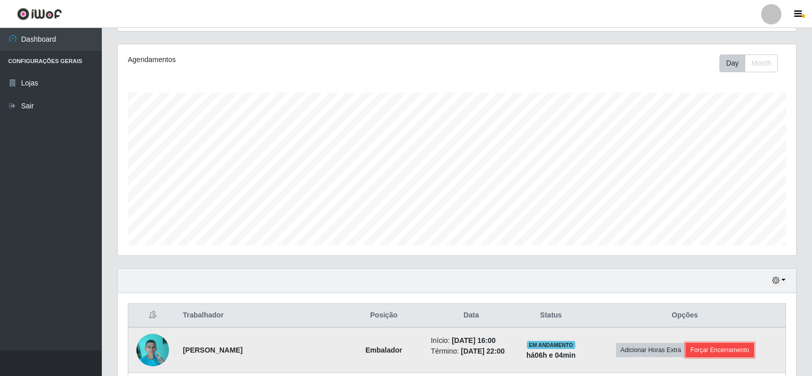
click at [730, 348] on button "Forçar Encerramento" at bounding box center [720, 350] width 68 height 14
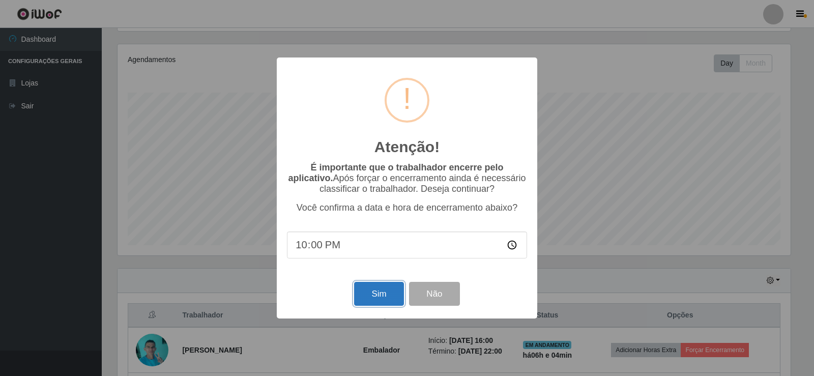
click at [386, 298] on button "Sim" at bounding box center [378, 294] width 49 height 24
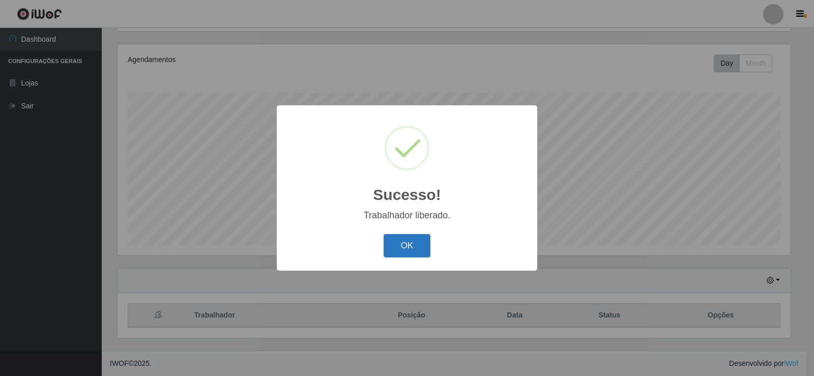
click at [408, 245] on button "OK" at bounding box center [407, 246] width 47 height 24
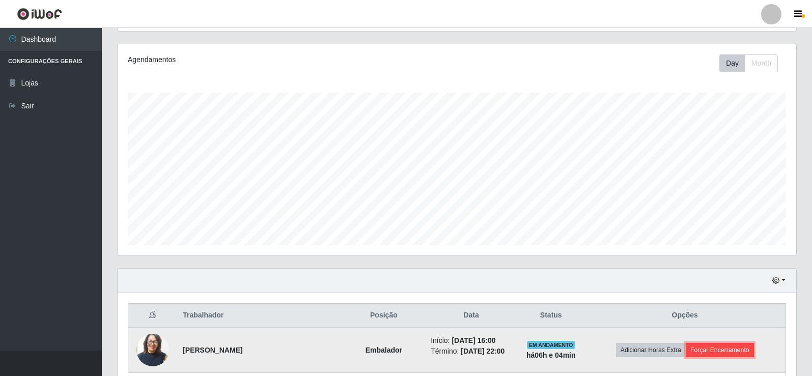
click at [714, 350] on button "Forçar Encerramento" at bounding box center [720, 350] width 68 height 14
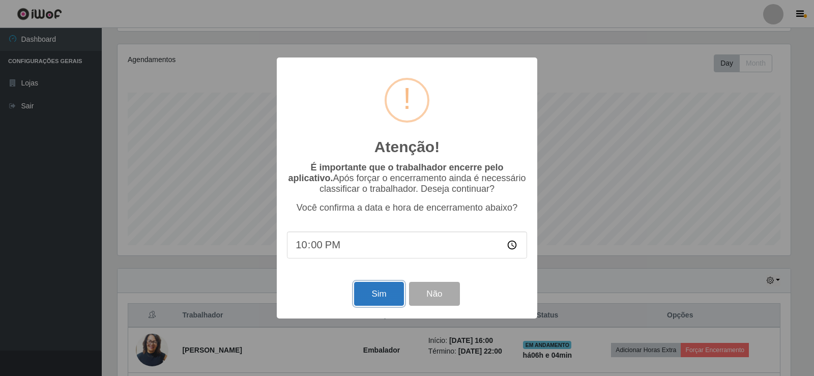
click at [396, 303] on button "Sim" at bounding box center [378, 294] width 49 height 24
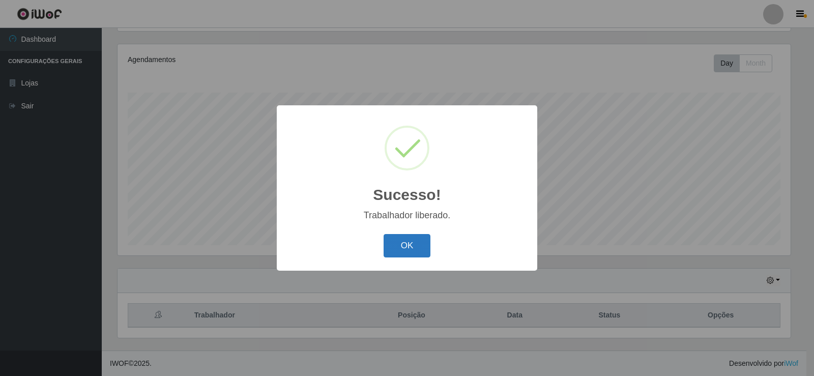
click at [415, 242] on button "OK" at bounding box center [407, 246] width 47 height 24
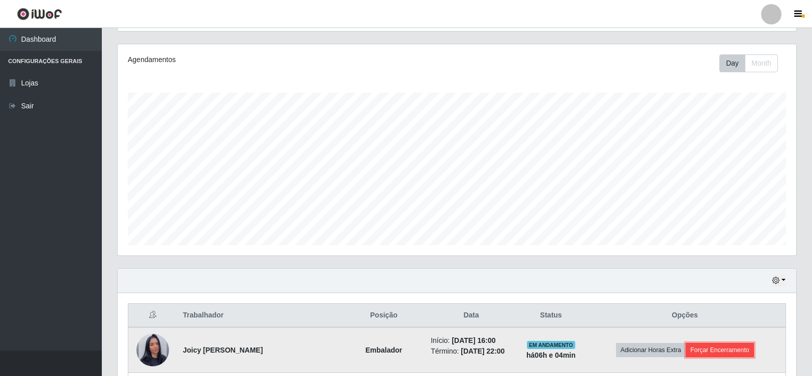
click at [712, 349] on button "Forçar Encerramento" at bounding box center [720, 350] width 68 height 14
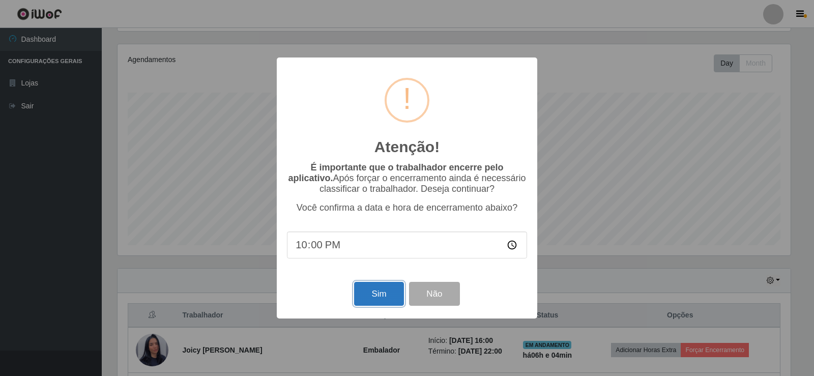
click at [387, 294] on button "Sim" at bounding box center [378, 294] width 49 height 24
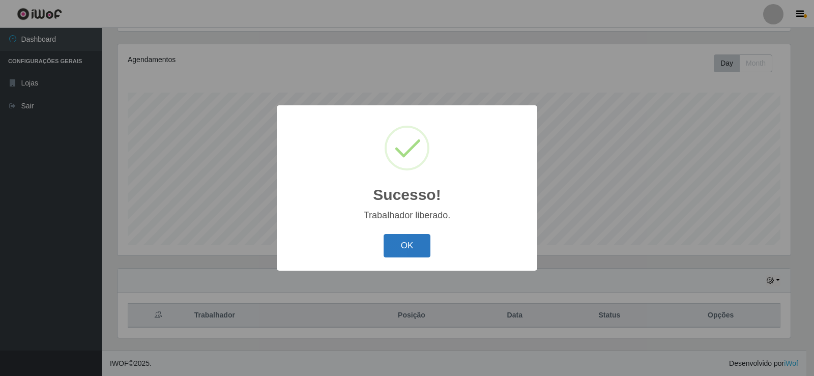
click at [400, 240] on button "OK" at bounding box center [407, 246] width 47 height 24
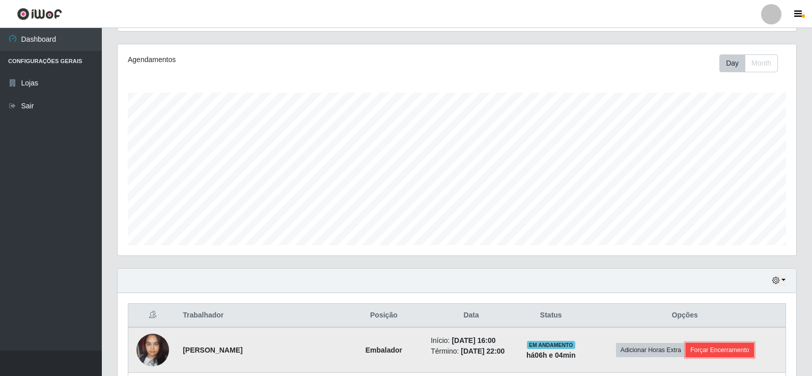
click at [703, 356] on button "Forçar Encerramento" at bounding box center [720, 350] width 68 height 14
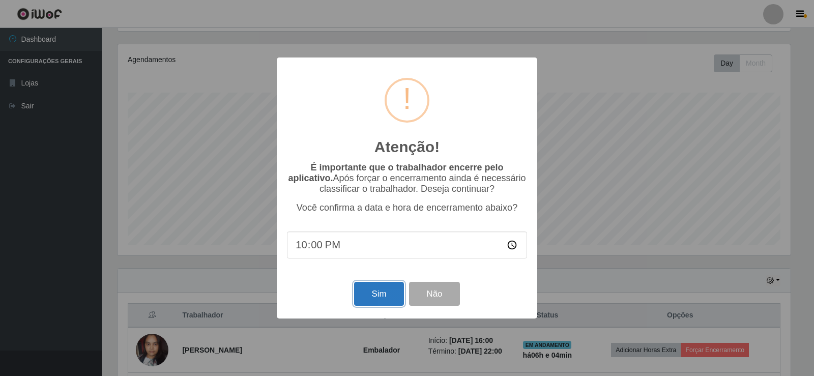
click at [374, 287] on button "Sim" at bounding box center [378, 294] width 49 height 24
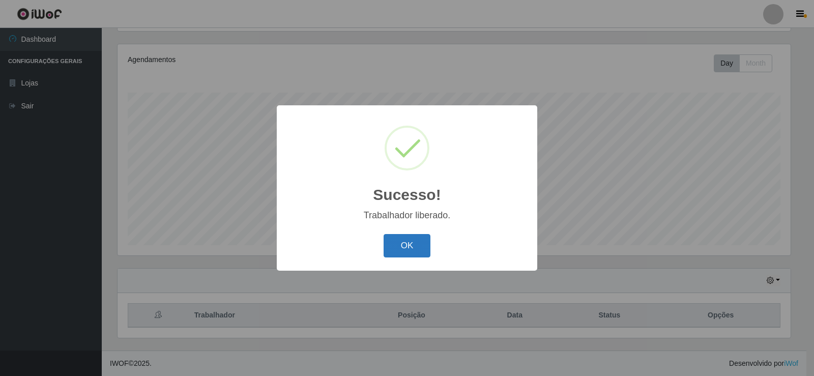
click at [386, 252] on button "OK" at bounding box center [407, 246] width 47 height 24
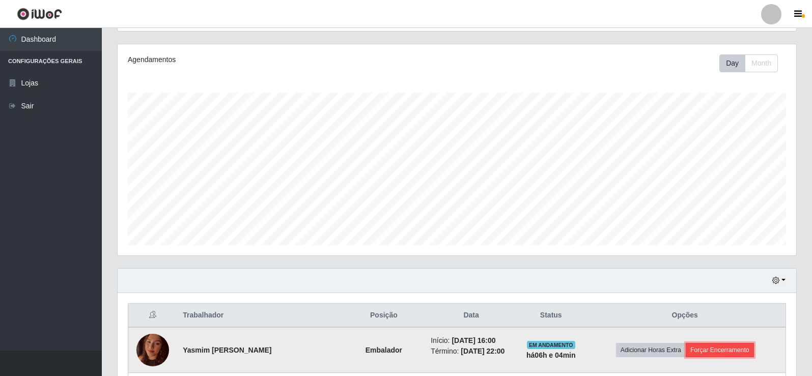
click at [720, 351] on button "Forçar Encerramento" at bounding box center [720, 350] width 68 height 14
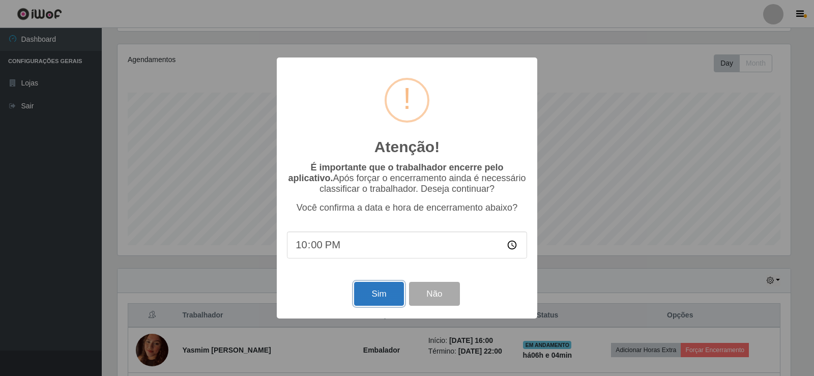
click at [359, 290] on button "Sim" at bounding box center [378, 294] width 49 height 24
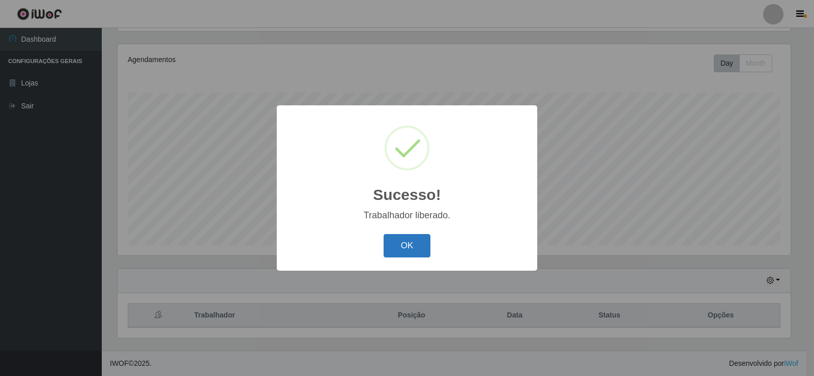
click at [412, 258] on button "OK" at bounding box center [407, 246] width 47 height 24
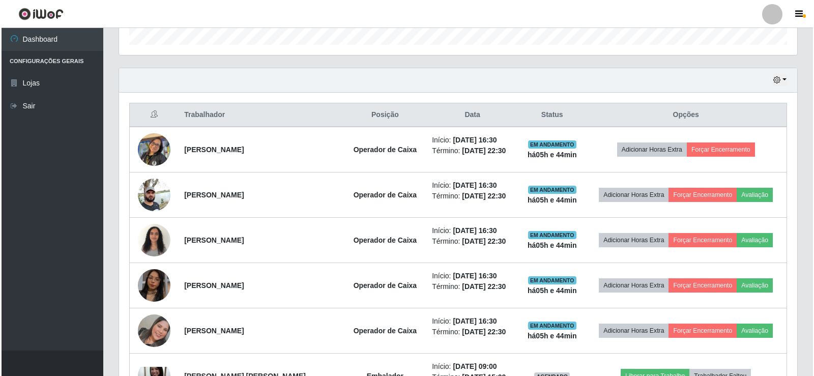
scroll to position [322, 0]
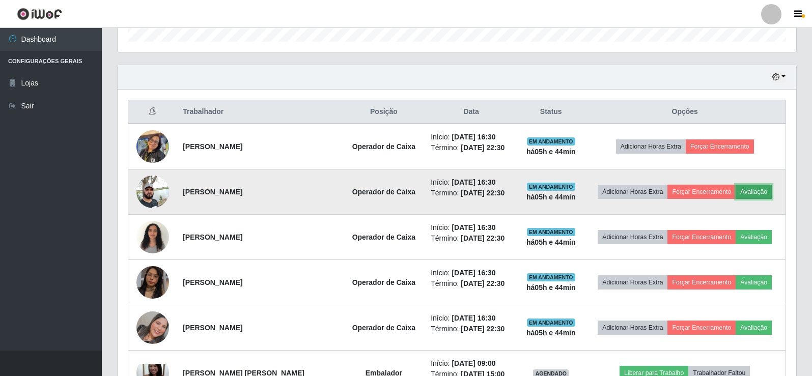
click at [751, 192] on button "Avaliação" at bounding box center [754, 192] width 36 height 14
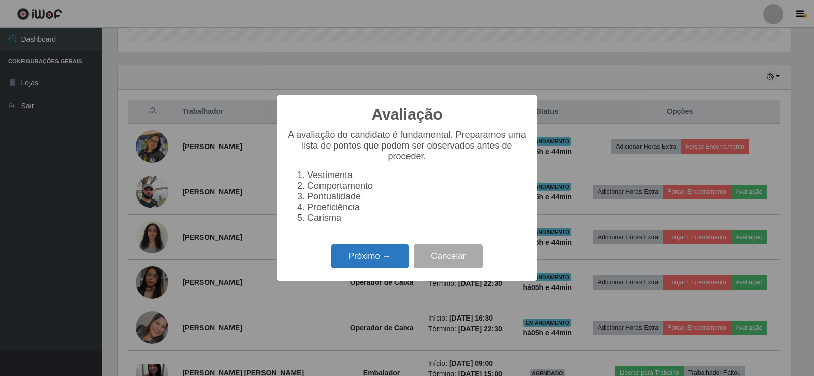
click at [360, 262] on button "Próximo →" at bounding box center [369, 256] width 77 height 24
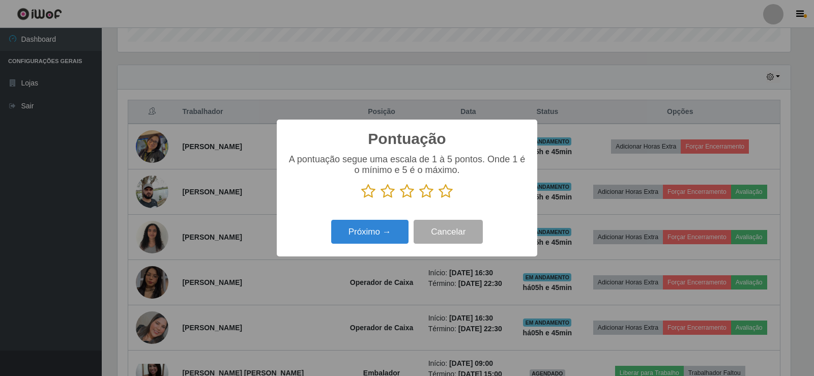
click at [448, 192] on icon at bounding box center [446, 191] width 14 height 15
click at [439, 199] on input "radio" at bounding box center [439, 199] width 0 height 0
click at [375, 233] on button "Próximo →" at bounding box center [369, 232] width 77 height 24
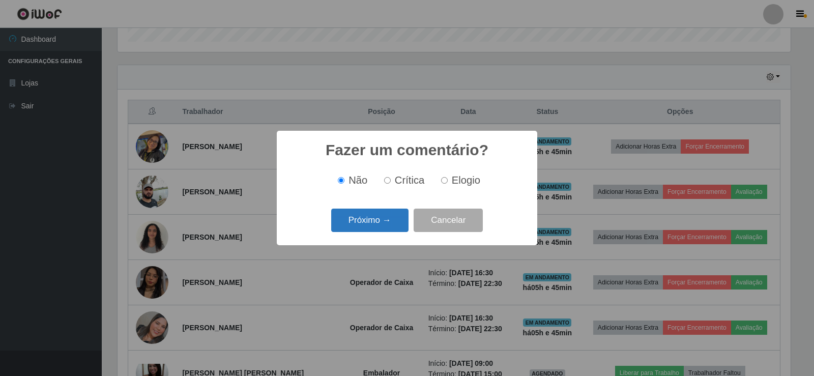
click at [376, 223] on button "Próximo →" at bounding box center [369, 221] width 77 height 24
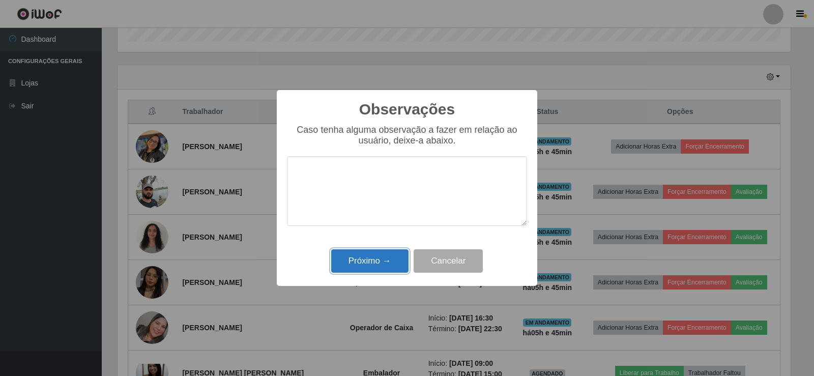
click at [377, 261] on button "Próximo →" at bounding box center [369, 261] width 77 height 24
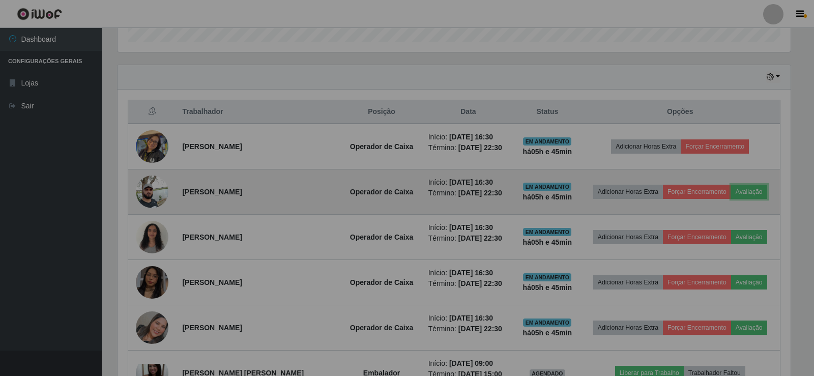
scroll to position [211, 679]
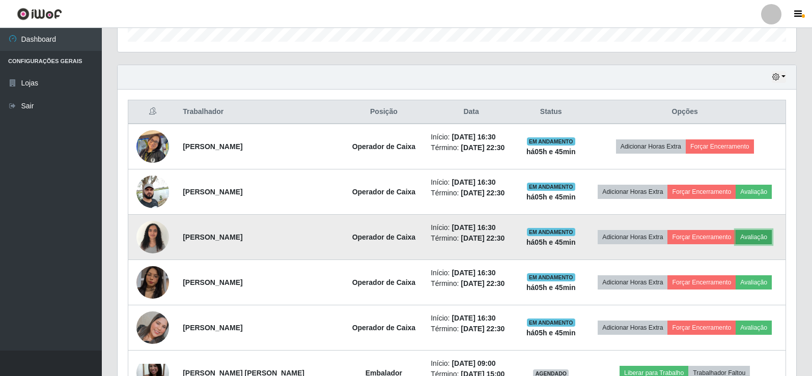
click at [742, 234] on button "Avaliação" at bounding box center [754, 237] width 36 height 14
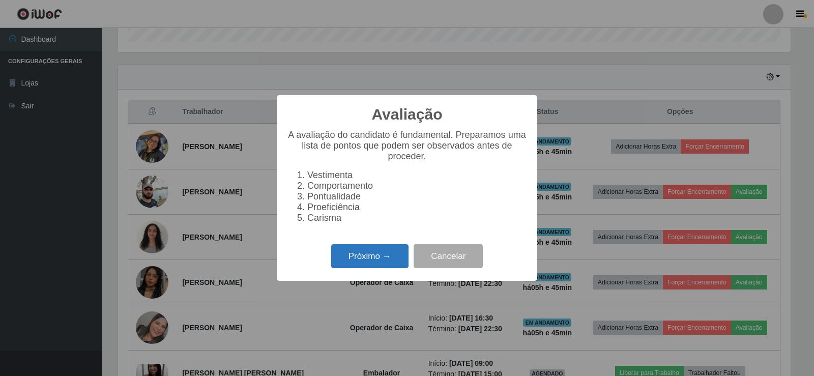
click at [346, 259] on button "Próximo →" at bounding box center [369, 256] width 77 height 24
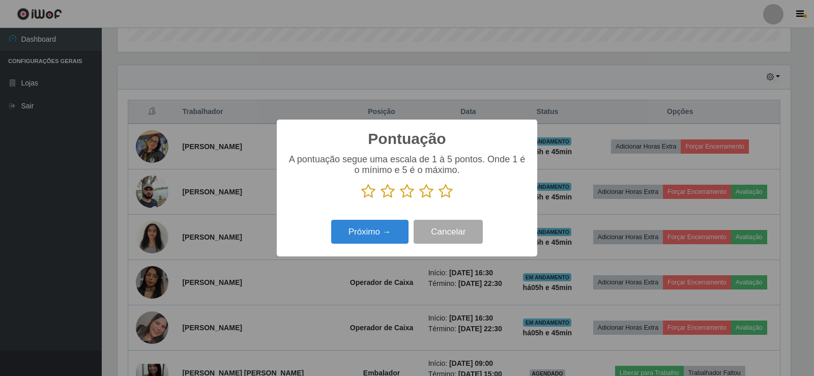
click at [448, 190] on icon at bounding box center [446, 191] width 14 height 15
click at [439, 199] on input "radio" at bounding box center [439, 199] width 0 height 0
click at [360, 230] on button "Próximo →" at bounding box center [369, 232] width 77 height 24
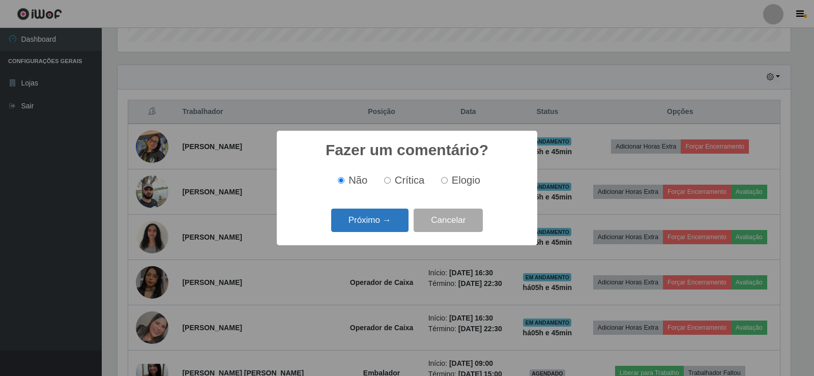
click at [367, 219] on button "Próximo →" at bounding box center [369, 221] width 77 height 24
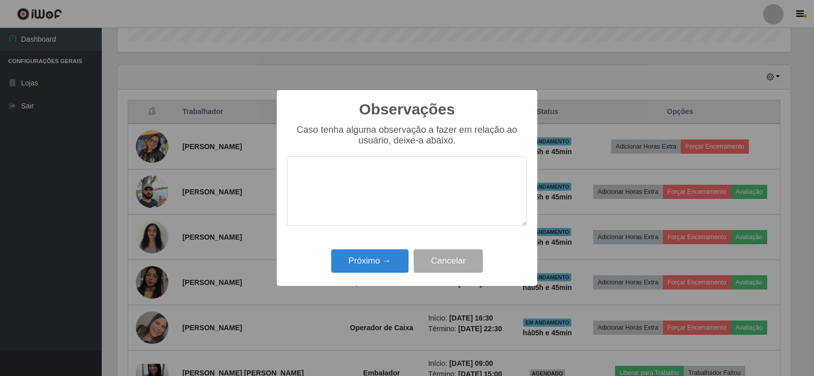
click at [369, 241] on div "Observações × Caso tenha alguma observação a fazer em relação ao usuário, deixe…" at bounding box center [407, 188] width 261 height 196
click at [367, 256] on button "Próximo →" at bounding box center [369, 261] width 77 height 24
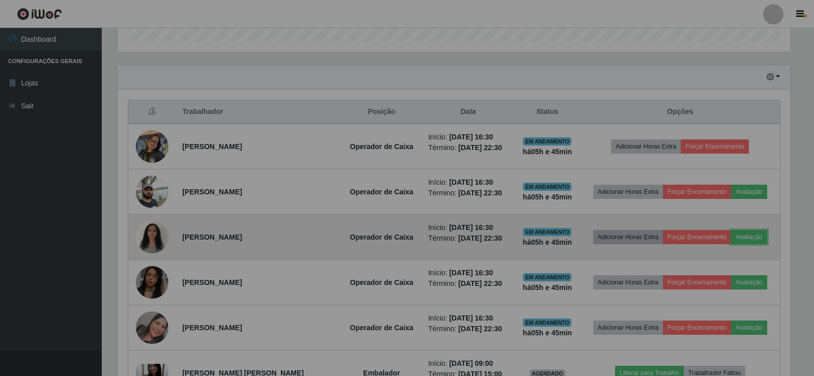
scroll to position [211, 679]
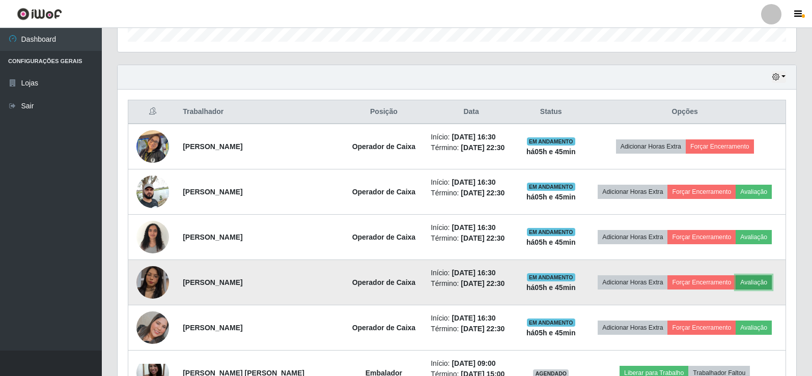
click at [757, 280] on button "Avaliação" at bounding box center [754, 282] width 36 height 14
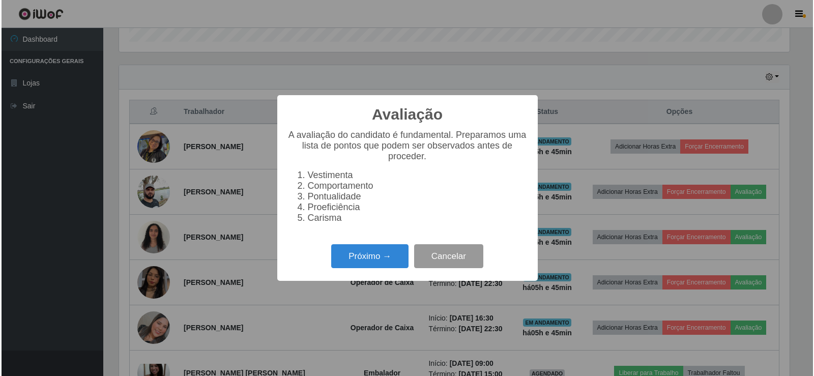
scroll to position [211, 673]
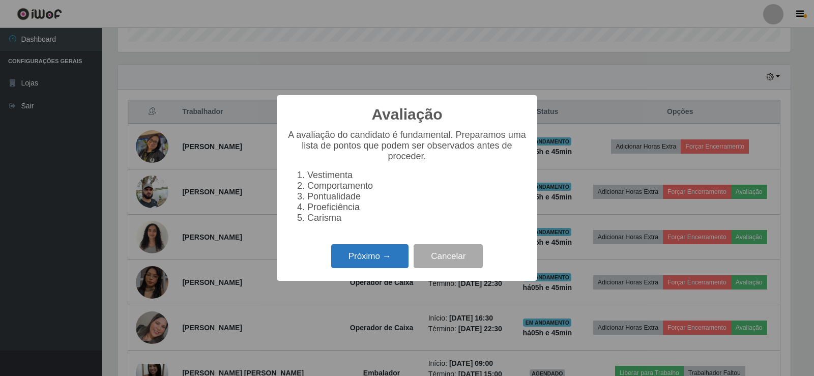
click at [378, 262] on button "Próximo →" at bounding box center [369, 256] width 77 height 24
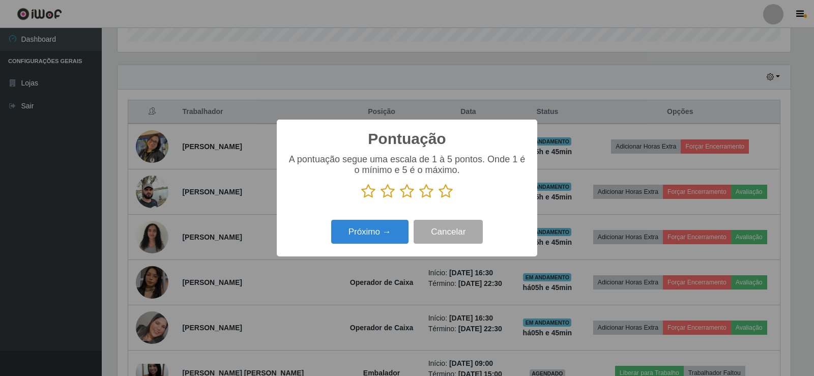
click at [442, 193] on icon at bounding box center [446, 191] width 14 height 15
click at [439, 199] on input "radio" at bounding box center [439, 199] width 0 height 0
click at [387, 234] on button "Próximo →" at bounding box center [369, 232] width 77 height 24
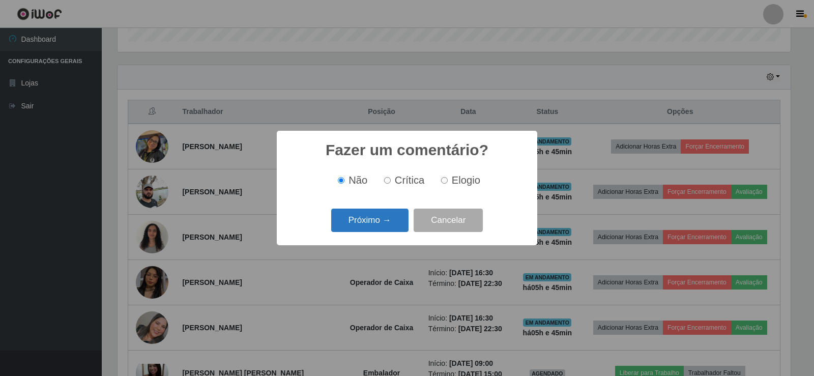
click at [362, 222] on button "Próximo →" at bounding box center [369, 221] width 77 height 24
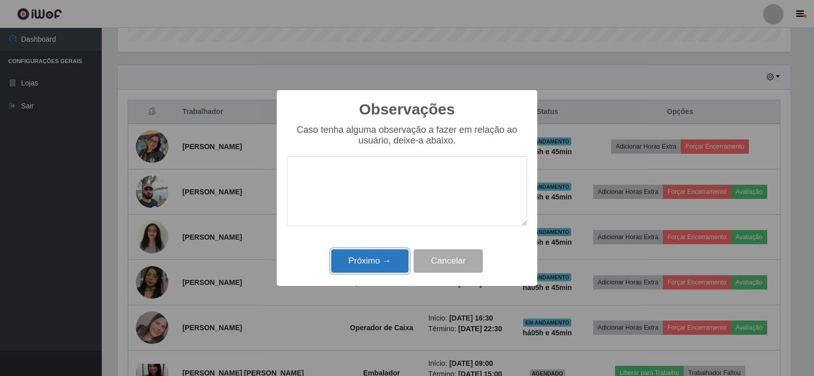
click at [376, 254] on button "Próximo →" at bounding box center [369, 261] width 77 height 24
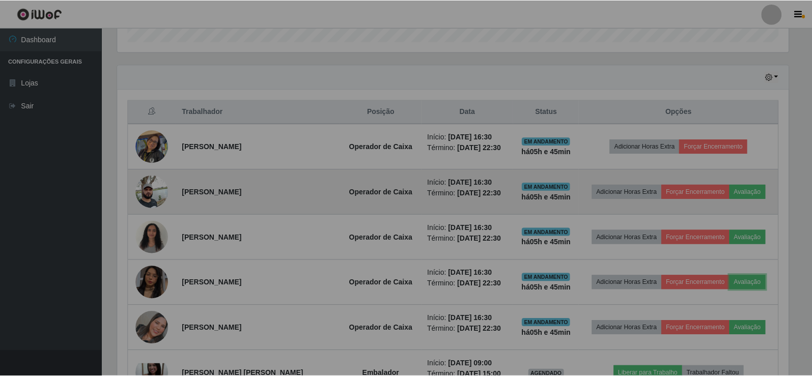
scroll to position [211, 679]
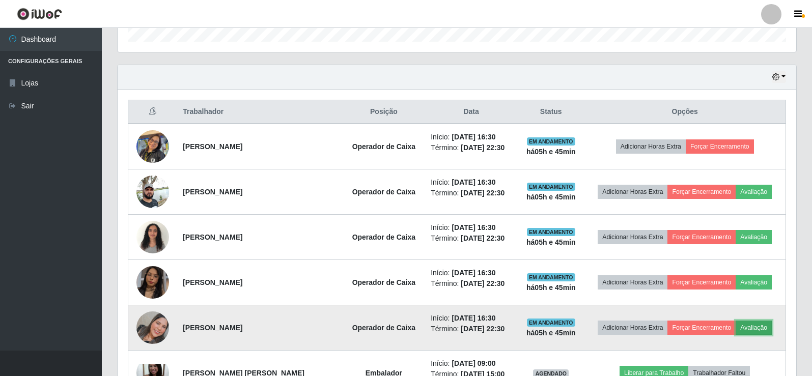
click at [758, 323] on button "Avaliação" at bounding box center [754, 328] width 36 height 14
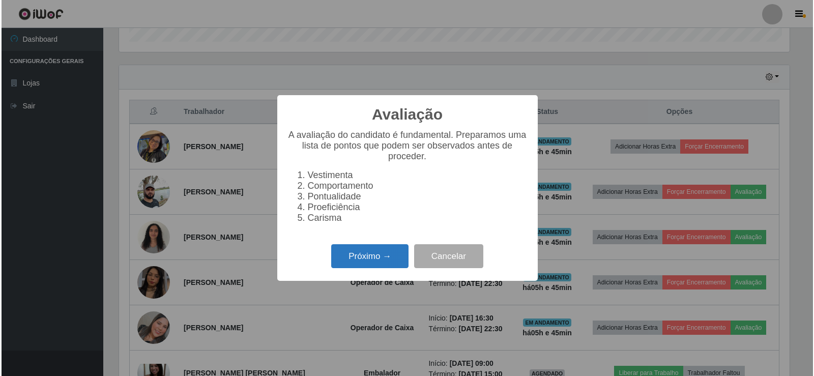
scroll to position [211, 673]
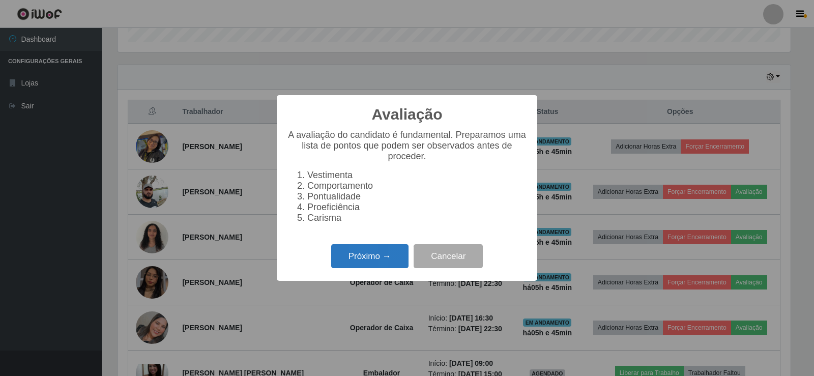
click at [361, 258] on button "Próximo →" at bounding box center [369, 256] width 77 height 24
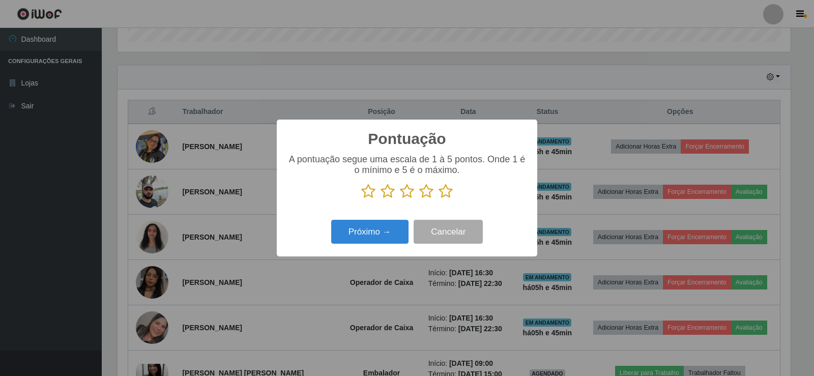
click at [449, 194] on icon at bounding box center [446, 191] width 14 height 15
click at [439, 199] on input "radio" at bounding box center [439, 199] width 0 height 0
click at [401, 219] on div "Próximo → Cancelar" at bounding box center [407, 231] width 240 height 29
drag, startPoint x: 383, startPoint y: 220, endPoint x: 376, endPoint y: 228, distance: 10.4
click at [383, 222] on div "Próximo → Cancelar" at bounding box center [407, 231] width 240 height 29
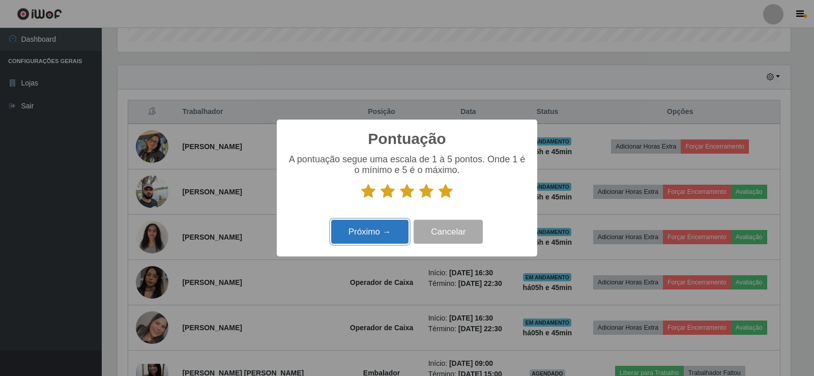
click at [376, 229] on button "Próximo →" at bounding box center [369, 232] width 77 height 24
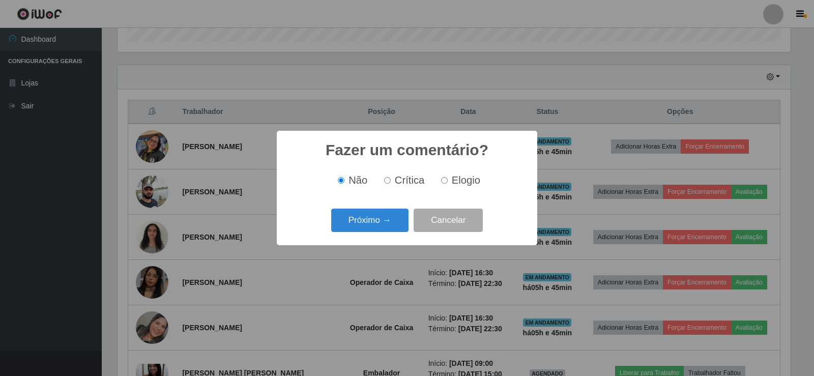
click at [367, 208] on div "Próximo → Cancelar" at bounding box center [407, 220] width 240 height 29
click at [368, 218] on button "Próximo →" at bounding box center [369, 221] width 77 height 24
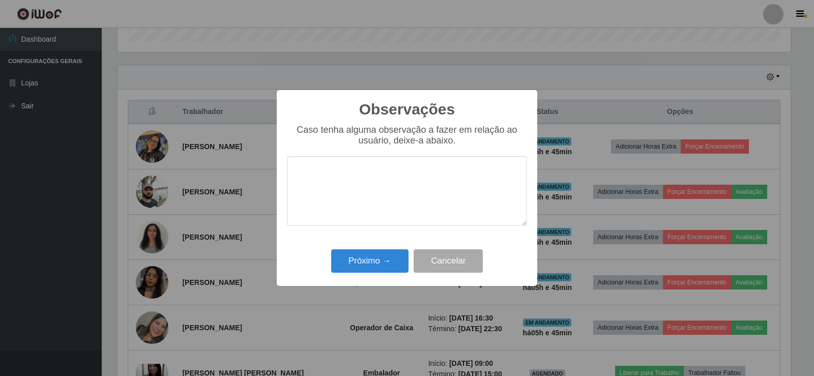
drag, startPoint x: 368, startPoint y: 234, endPoint x: 364, endPoint y: 247, distance: 14.1
click at [367, 235] on div "Caso tenha alguma observação a fazer em relação ao usuário, deixe-a abaixo." at bounding box center [407, 180] width 240 height 111
click at [364, 247] on div "Observações × Caso tenha alguma observação a fazer em relação ao usuário, deixe…" at bounding box center [407, 188] width 261 height 196
click at [367, 262] on button "Próximo →" at bounding box center [369, 261] width 77 height 24
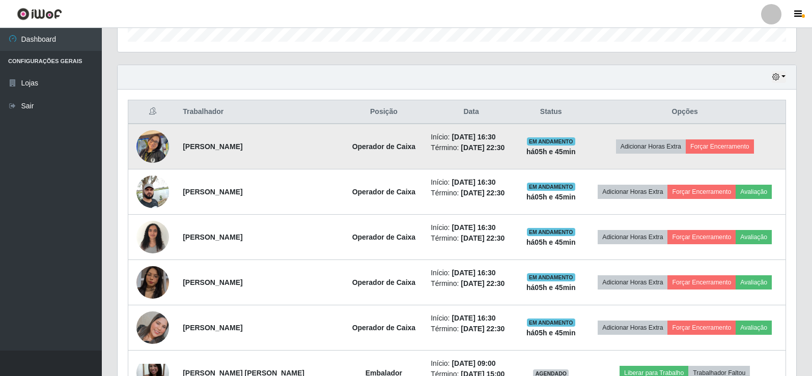
scroll to position [211, 679]
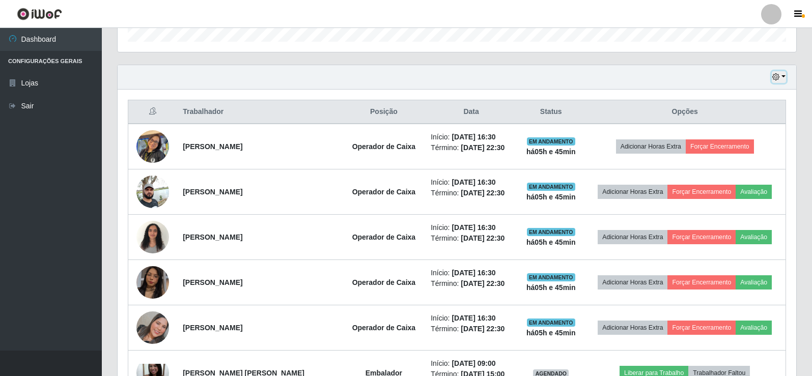
click at [782, 77] on button "button" at bounding box center [779, 77] width 14 height 12
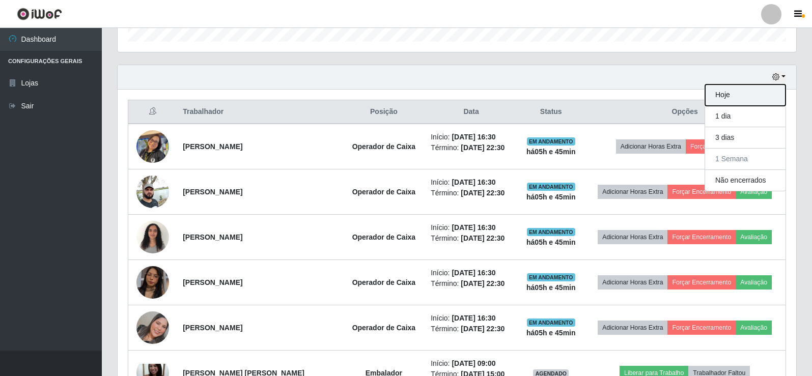
click at [742, 93] on button "Hoje" at bounding box center [745, 95] width 80 height 21
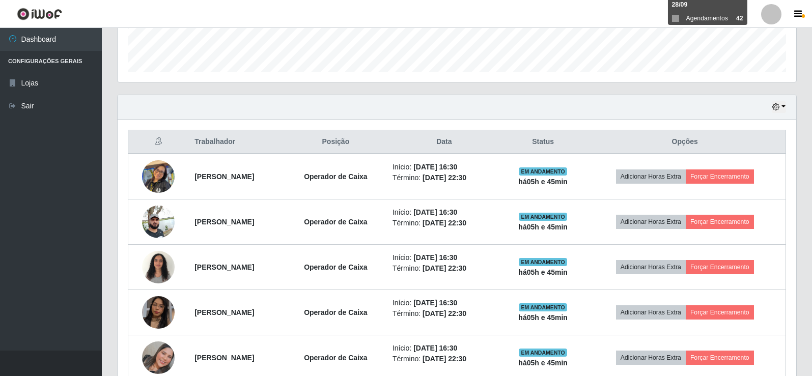
scroll to position [243, 0]
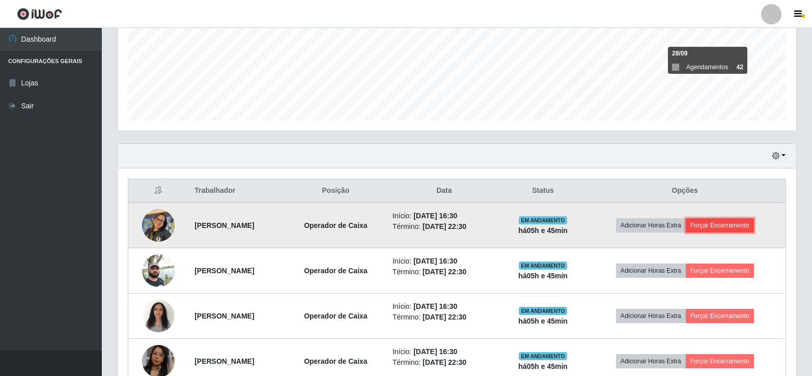
click at [732, 224] on button "Forçar Encerramento" at bounding box center [720, 225] width 68 height 14
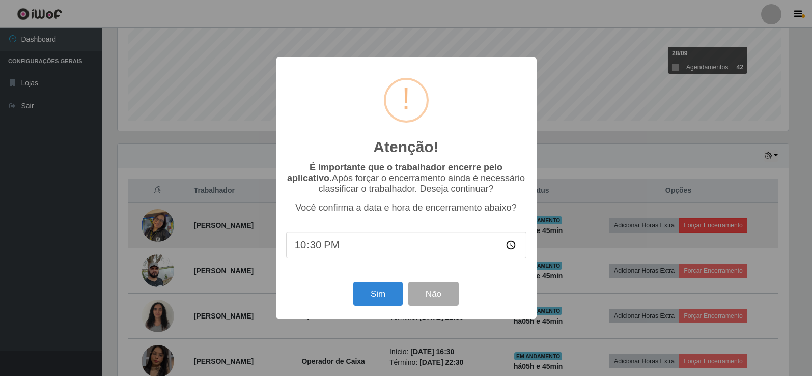
scroll to position [211, 673]
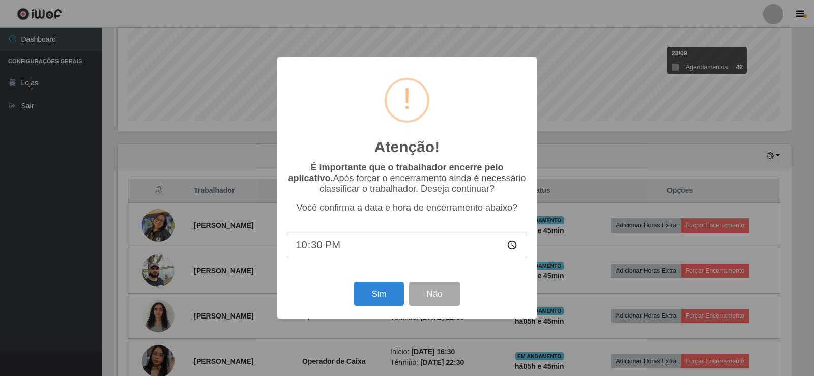
click at [378, 284] on div "Sim Não" at bounding box center [407, 293] width 240 height 29
click at [375, 289] on div "Sim Não" at bounding box center [407, 293] width 240 height 29
click at [372, 296] on button "Sim" at bounding box center [378, 294] width 49 height 24
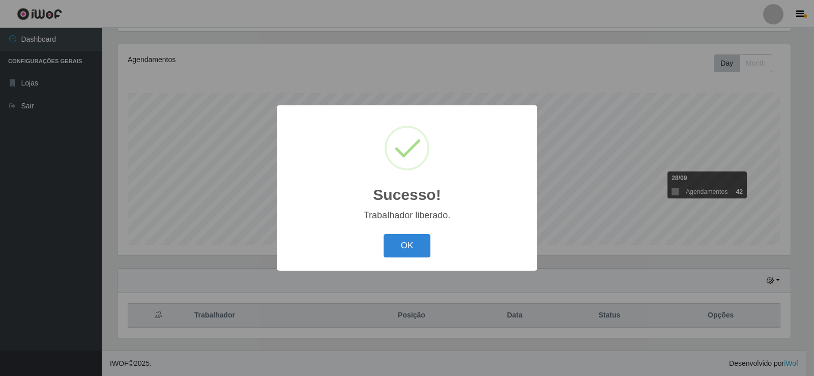
click at [384, 234] on button "OK" at bounding box center [407, 246] width 47 height 24
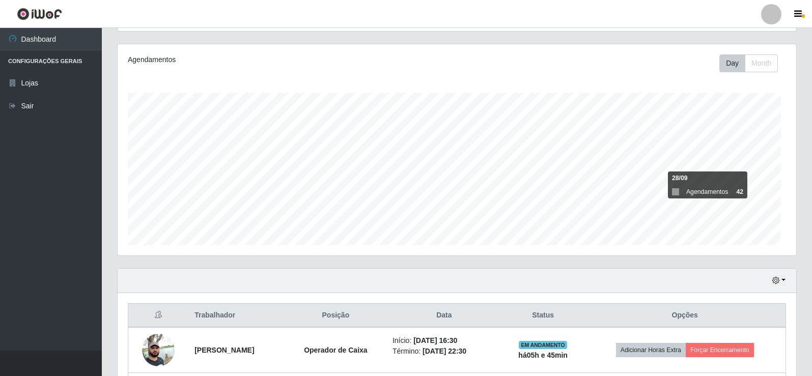
scroll to position [508847, 508380]
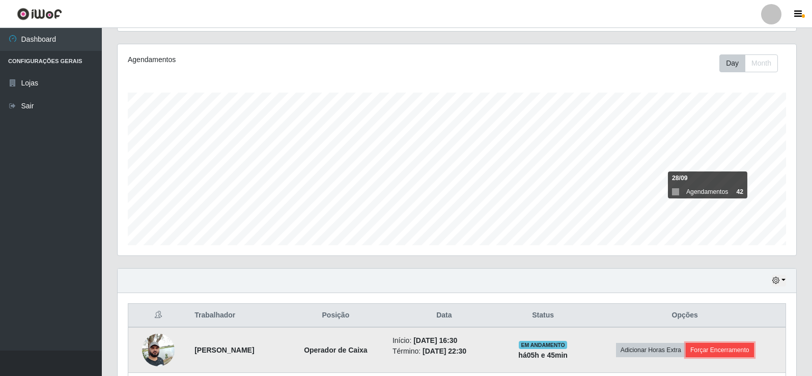
click at [734, 348] on button "Forçar Encerramento" at bounding box center [720, 350] width 68 height 14
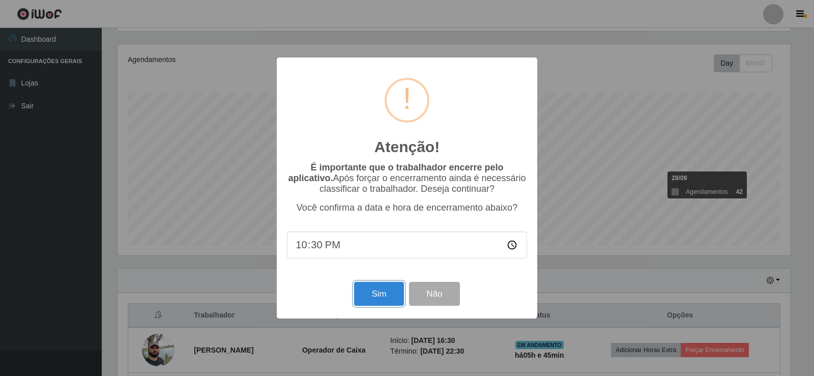
click at [355, 287] on button "Sim" at bounding box center [378, 294] width 49 height 24
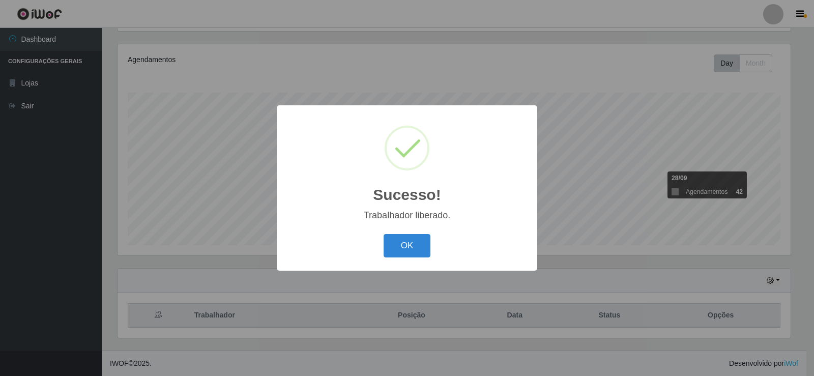
click at [384, 234] on button "OK" at bounding box center [407, 246] width 47 height 24
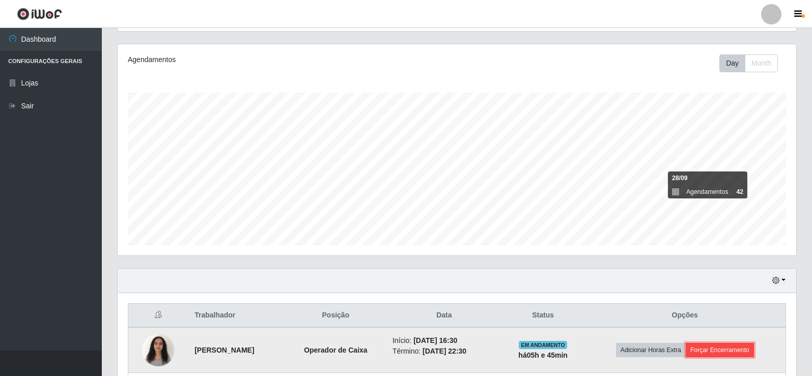
click at [733, 350] on button "Forçar Encerramento" at bounding box center [720, 350] width 68 height 14
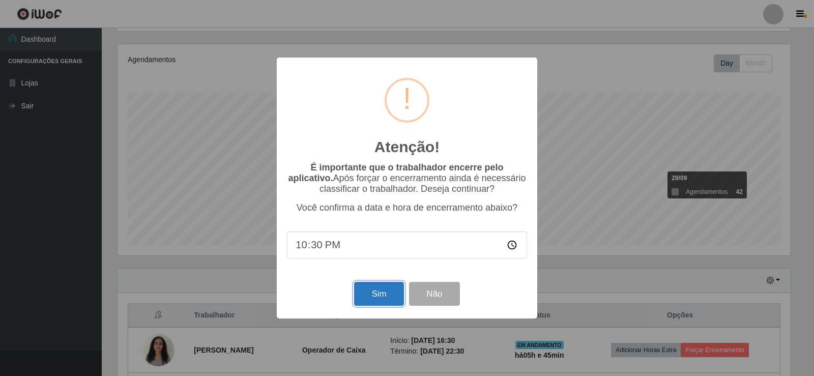
click at [372, 298] on button "Sim" at bounding box center [378, 294] width 49 height 24
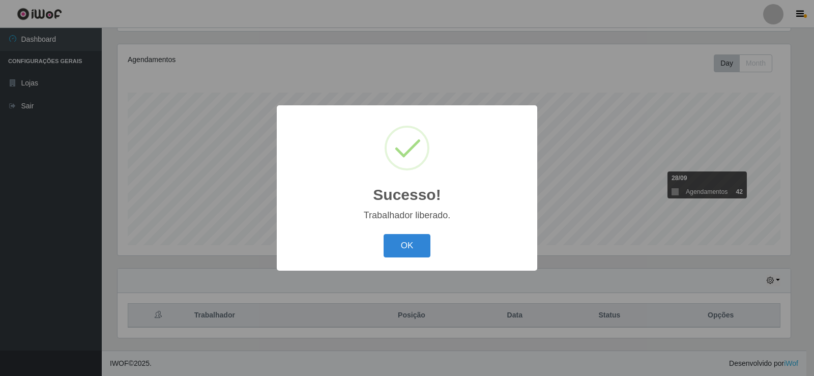
click at [384, 234] on button "OK" at bounding box center [407, 246] width 47 height 24
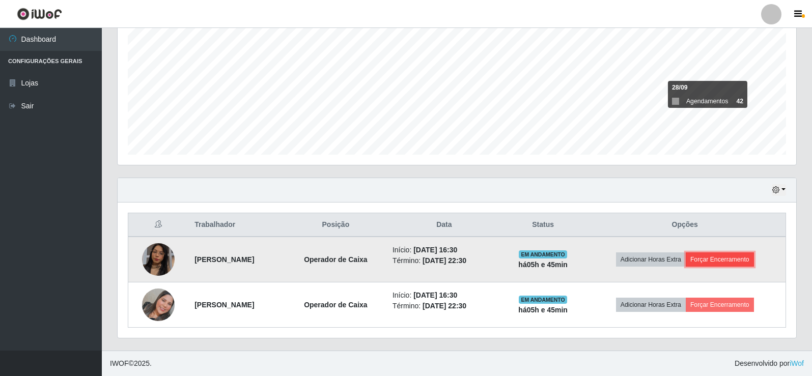
click at [729, 266] on button "Forçar Encerramento" at bounding box center [720, 259] width 68 height 14
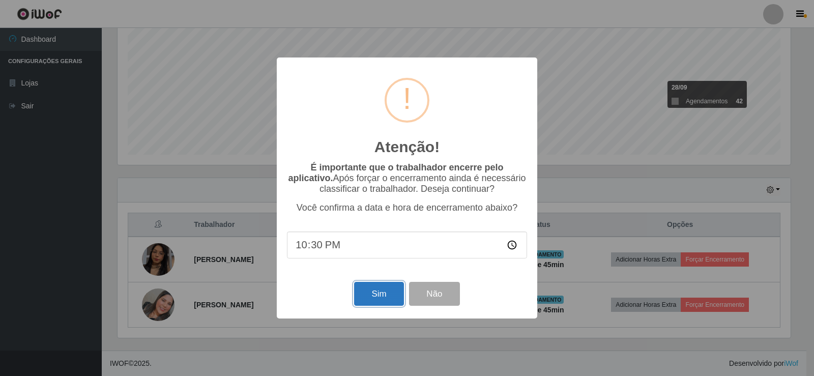
click at [373, 289] on button "Sim" at bounding box center [378, 294] width 49 height 24
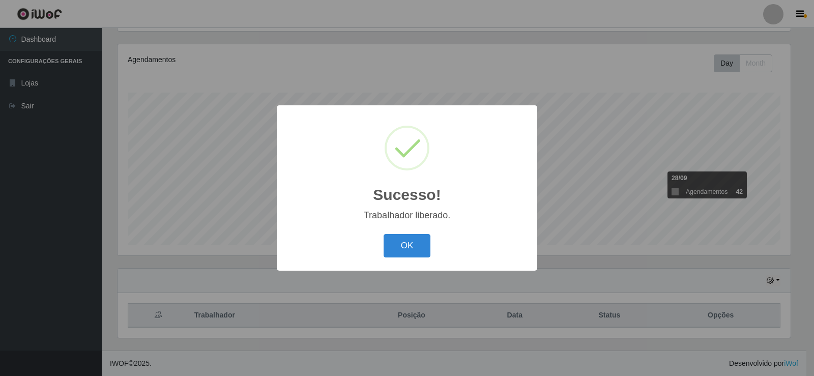
click at [384, 234] on button "OK" at bounding box center [407, 246] width 47 height 24
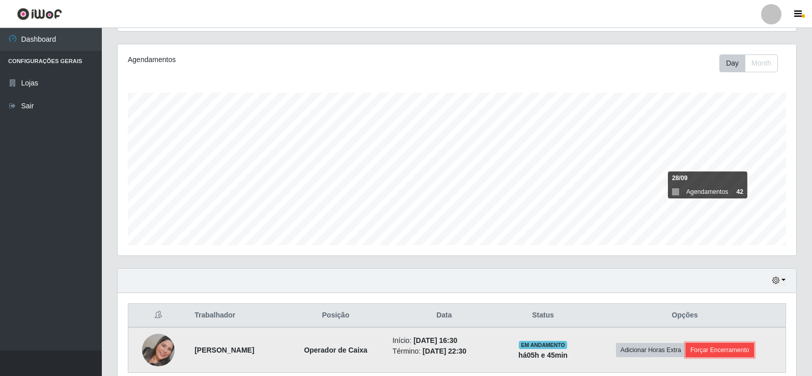
click at [736, 353] on button "Forçar Encerramento" at bounding box center [720, 350] width 68 height 14
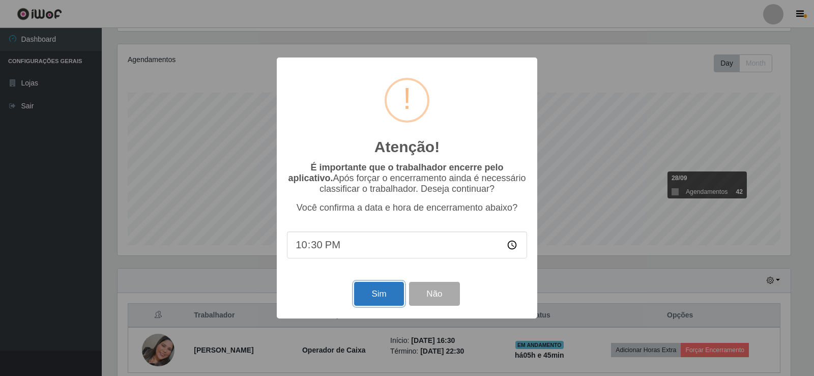
click at [360, 289] on button "Sim" at bounding box center [378, 294] width 49 height 24
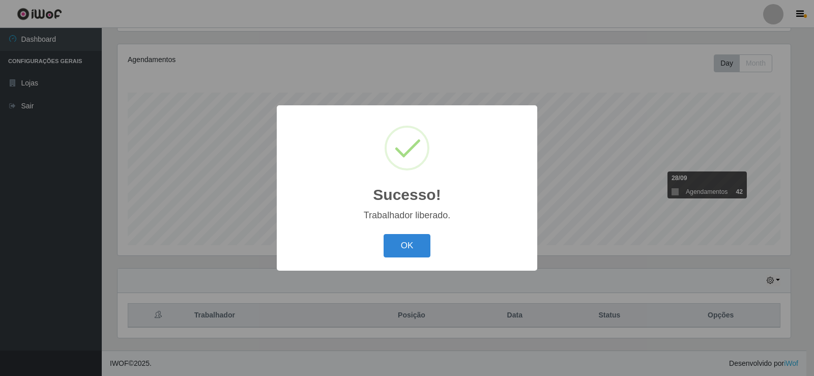
click at [384, 234] on button "OK" at bounding box center [407, 246] width 47 height 24
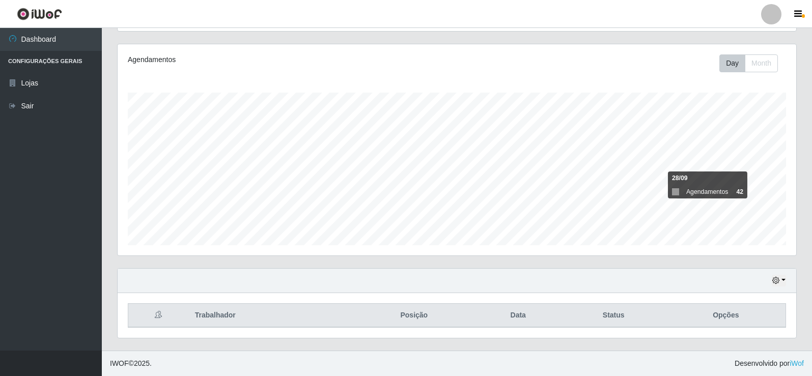
scroll to position [0, 0]
